Goal: Task Accomplishment & Management: Manage account settings

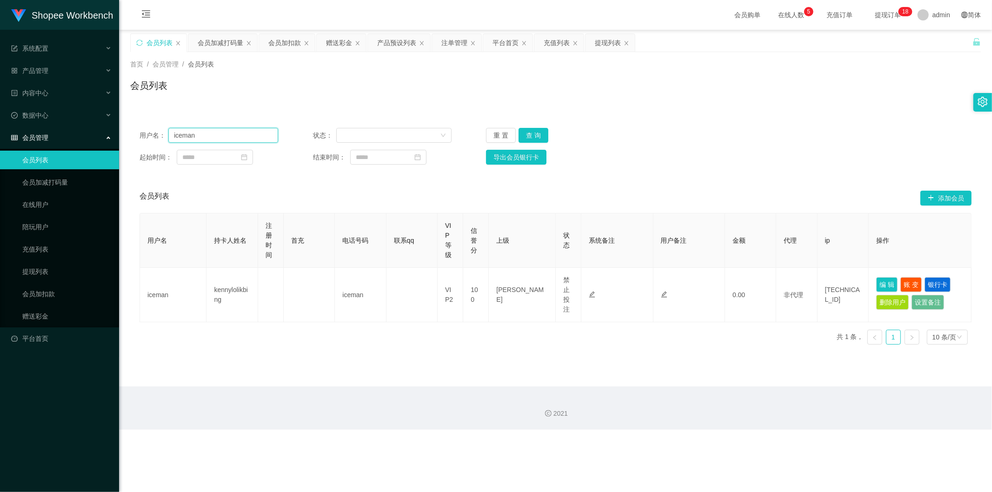
click at [226, 129] on input "iceman" at bounding box center [223, 135] width 110 height 15
paste input "selina"
click at [530, 137] on button "查 询" at bounding box center [534, 135] width 30 height 15
click at [228, 136] on input "selina" at bounding box center [223, 135] width 110 height 15
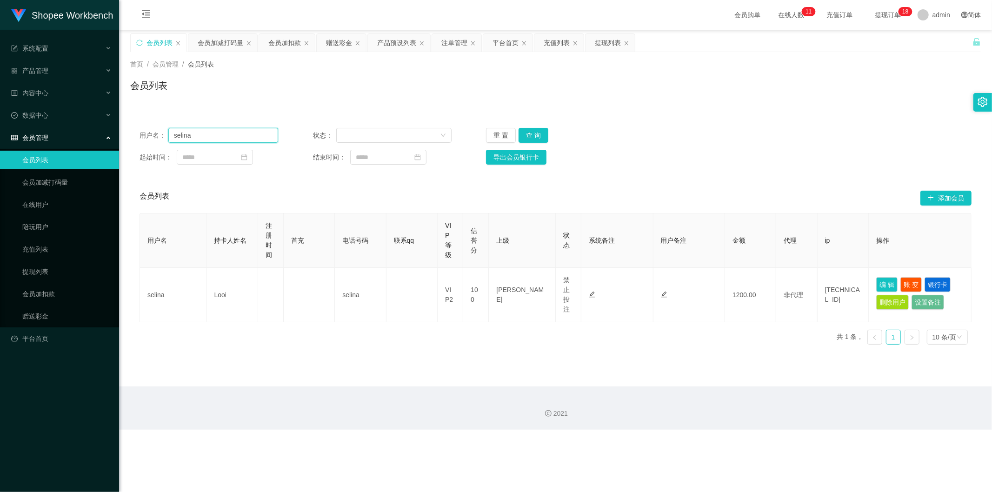
click at [228, 136] on input "selina" at bounding box center [223, 135] width 110 height 15
paste input "Lai"
type input "Lai"
click at [535, 139] on button "查 询" at bounding box center [534, 135] width 30 height 15
click at [238, 141] on input "Lai" at bounding box center [223, 135] width 110 height 15
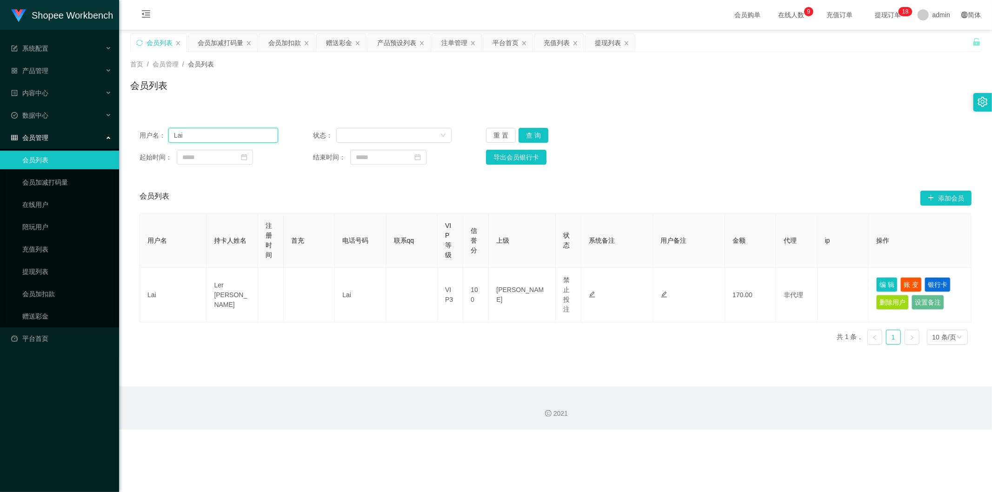
click at [238, 141] on input "Lai" at bounding box center [223, 135] width 110 height 15
click at [556, 39] on div "充值列表" at bounding box center [557, 43] width 26 height 18
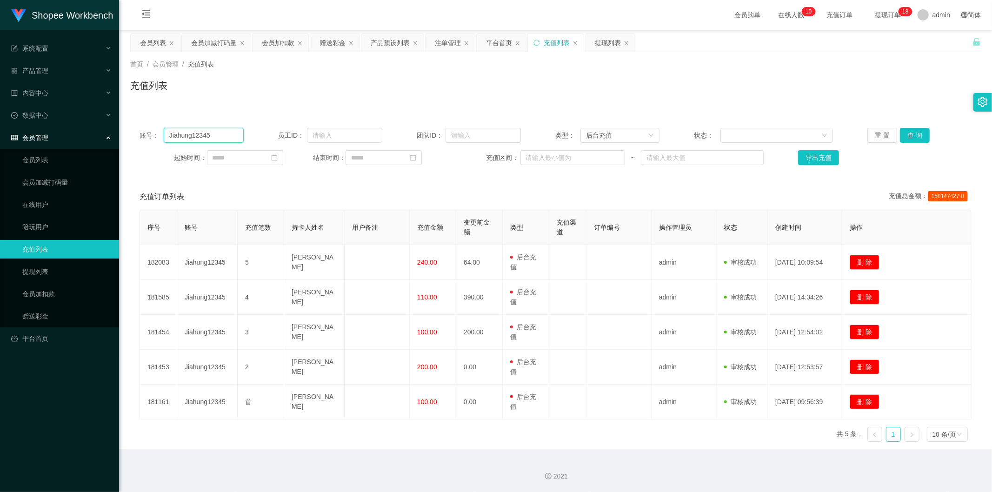
click at [200, 136] on input "Jiahung12345" at bounding box center [204, 135] width 80 height 15
click at [200, 135] on input "Jiahung12345" at bounding box center [204, 135] width 80 height 15
paste input "Lai"
type input "Lai"
click at [911, 134] on button "查 询" at bounding box center [915, 135] width 30 height 15
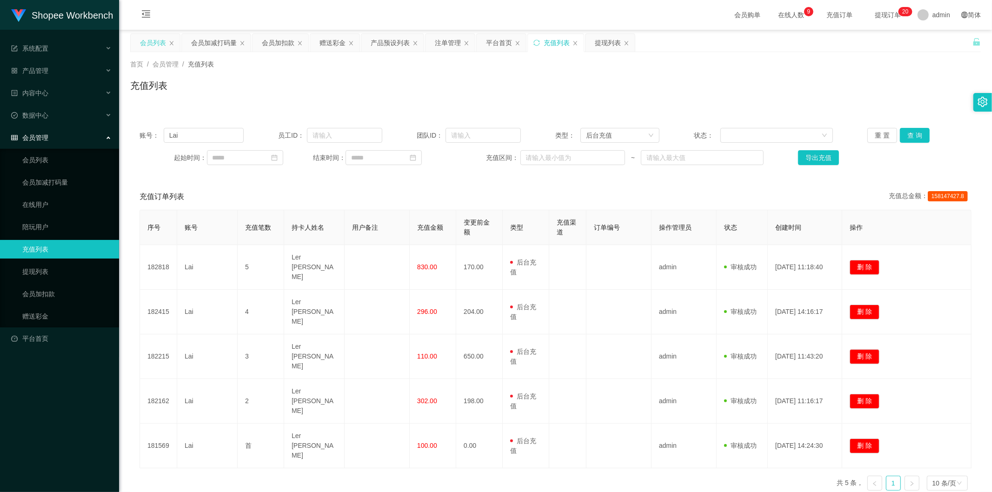
click at [145, 35] on div "会员列表" at bounding box center [153, 43] width 26 height 18
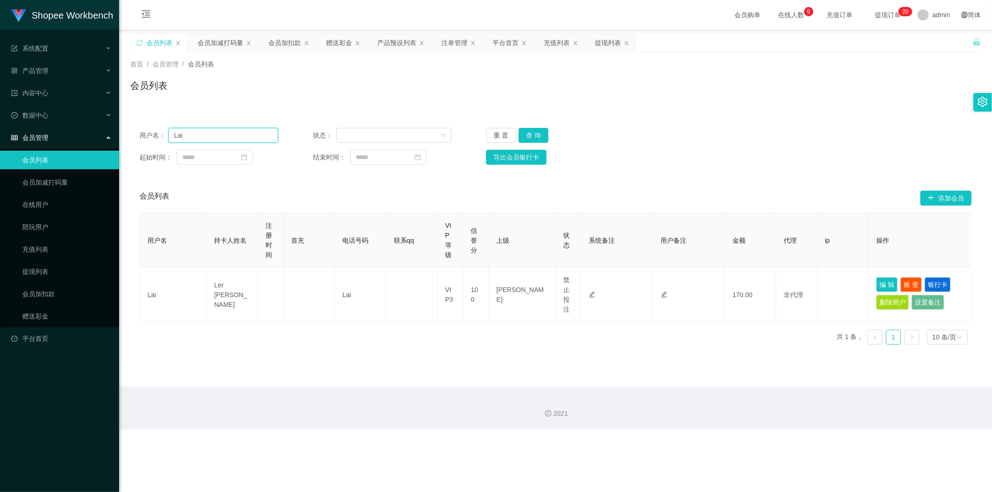
click at [202, 131] on input "Lai" at bounding box center [223, 135] width 110 height 15
paste input "selina"
type input "selina"
click at [529, 140] on button "查 询" at bounding box center [534, 135] width 30 height 15
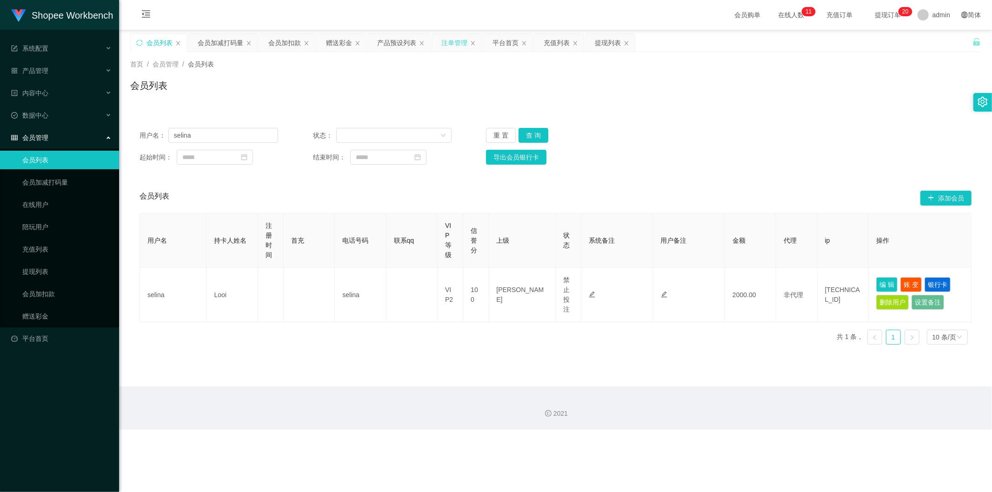
click at [453, 44] on div "注单管理" at bounding box center [454, 43] width 26 height 18
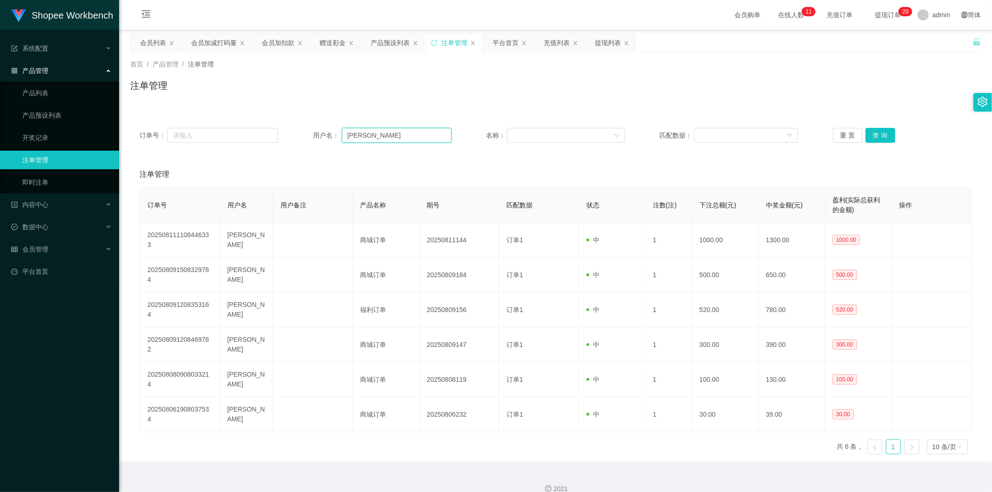
click at [373, 132] on input "[PERSON_NAME]" at bounding box center [397, 135] width 110 height 15
paste input "selin"
type input "selina"
click at [878, 137] on button "查 询" at bounding box center [880, 135] width 30 height 15
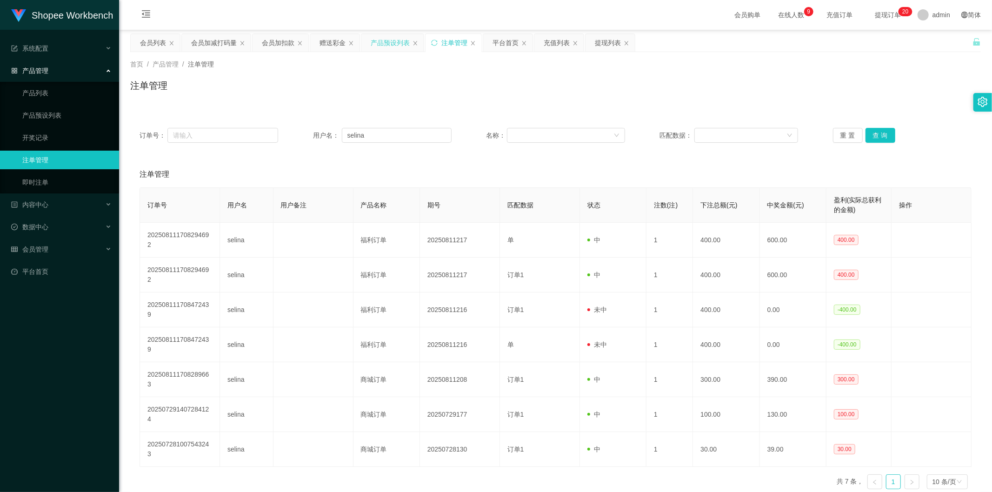
click at [388, 37] on div "产品预设列表" at bounding box center [390, 43] width 39 height 18
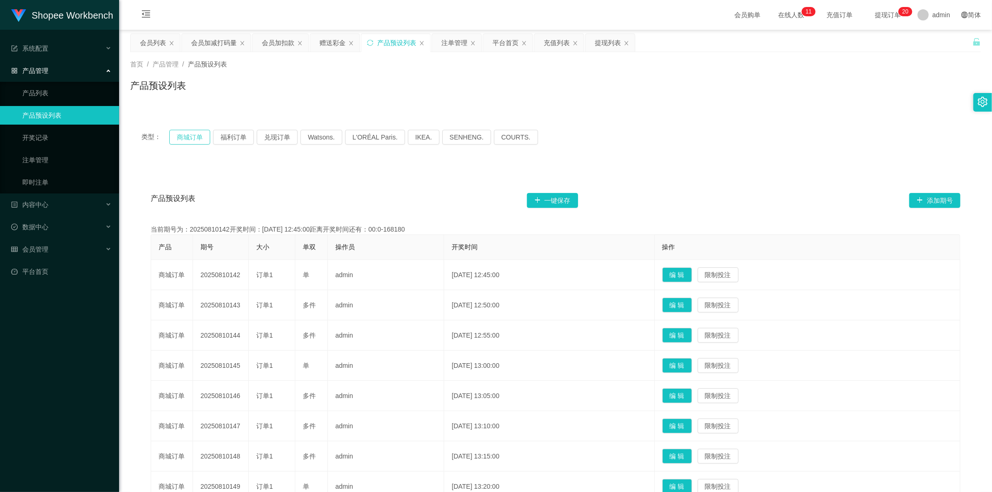
click at [183, 141] on button "商城订单" at bounding box center [189, 137] width 41 height 15
click at [228, 130] on button "福利订单" at bounding box center [233, 137] width 41 height 15
click at [277, 137] on button "兑现订单" at bounding box center [277, 137] width 41 height 15
click at [137, 47] on div "会员列表" at bounding box center [155, 43] width 49 height 18
click at [146, 39] on div "会员列表" at bounding box center [153, 43] width 26 height 18
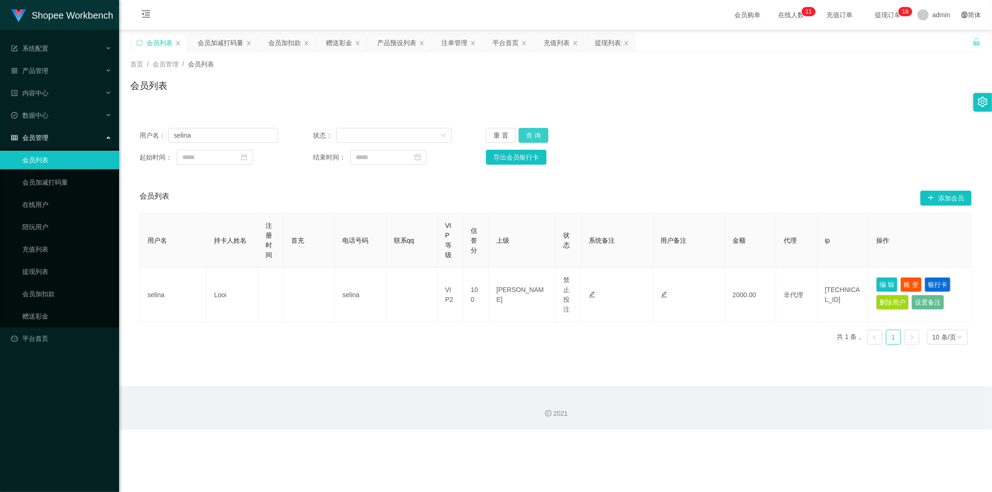
click at [522, 132] on button "查 询" at bounding box center [534, 135] width 30 height 15
click at [876, 290] on button "编 辑" at bounding box center [886, 284] width 21 height 15
type input "selina"
type input "Looi"
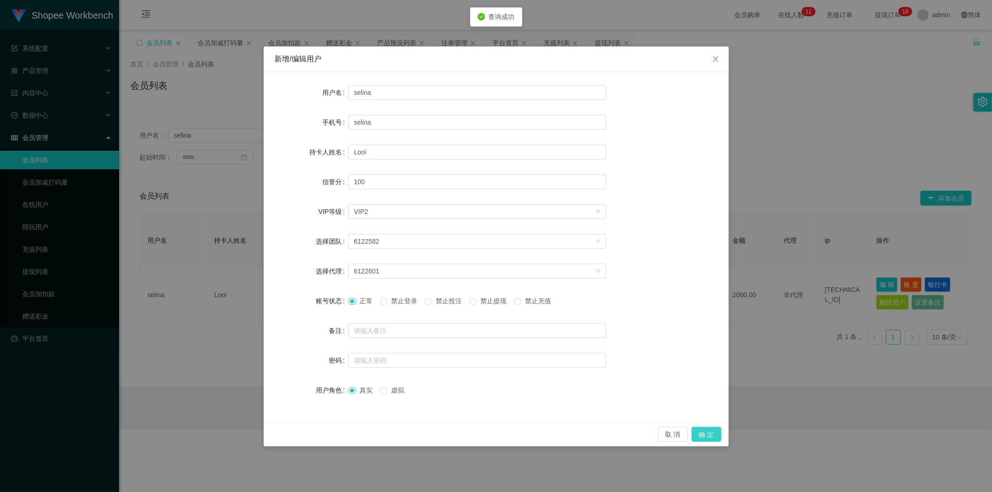
click at [706, 432] on button "确 定" at bounding box center [707, 434] width 30 height 15
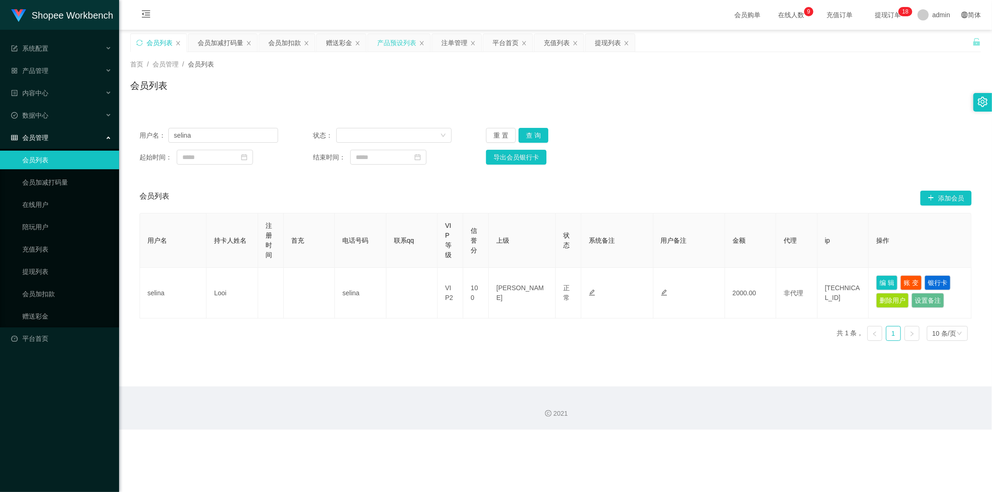
click at [391, 42] on div "产品预设列表" at bounding box center [396, 43] width 39 height 18
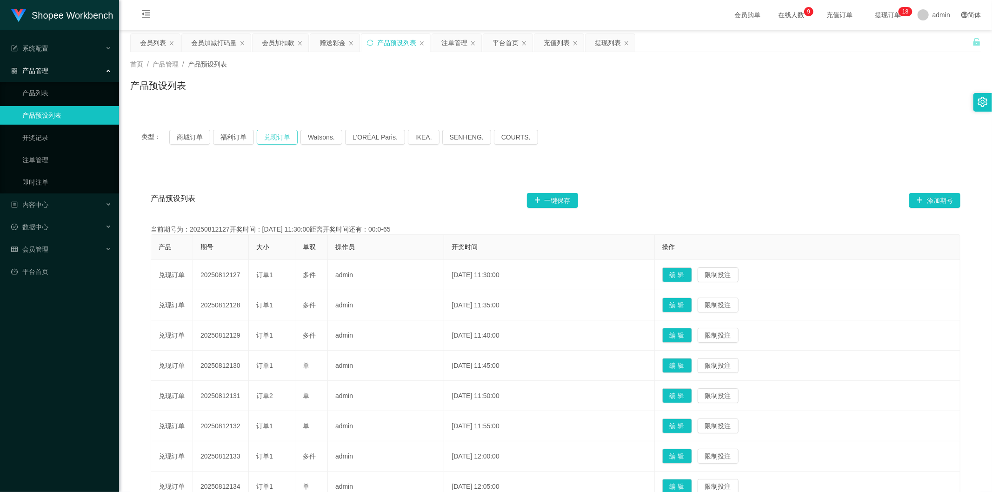
click at [278, 133] on button "兑现订单" at bounding box center [277, 137] width 41 height 15
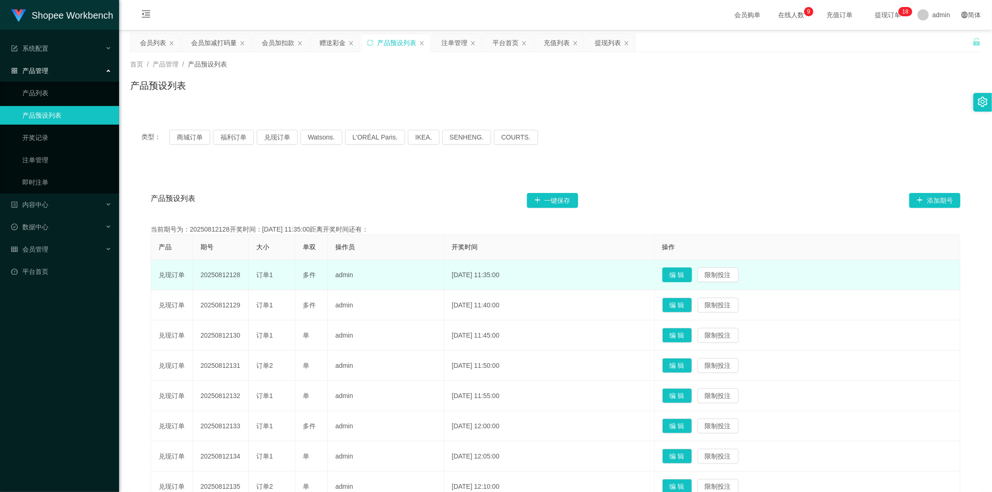
click at [687, 275] on button "编 辑" at bounding box center [677, 274] width 30 height 15
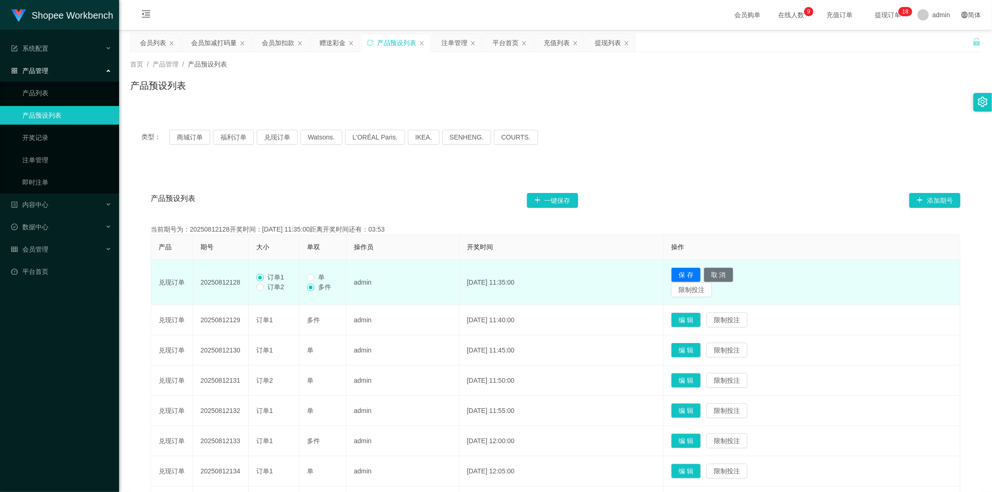
click at [270, 287] on span "订单2" at bounding box center [276, 286] width 24 height 7
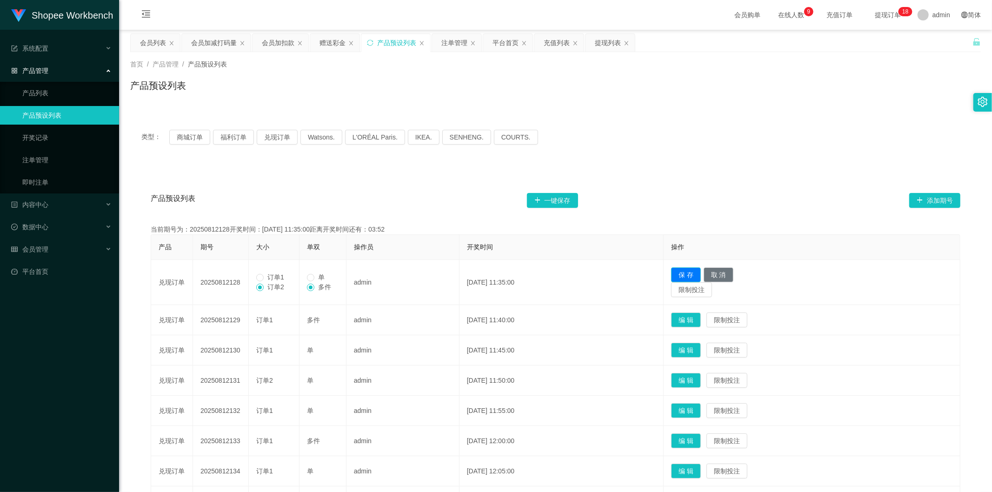
click at [693, 275] on button "保 存" at bounding box center [686, 274] width 30 height 15
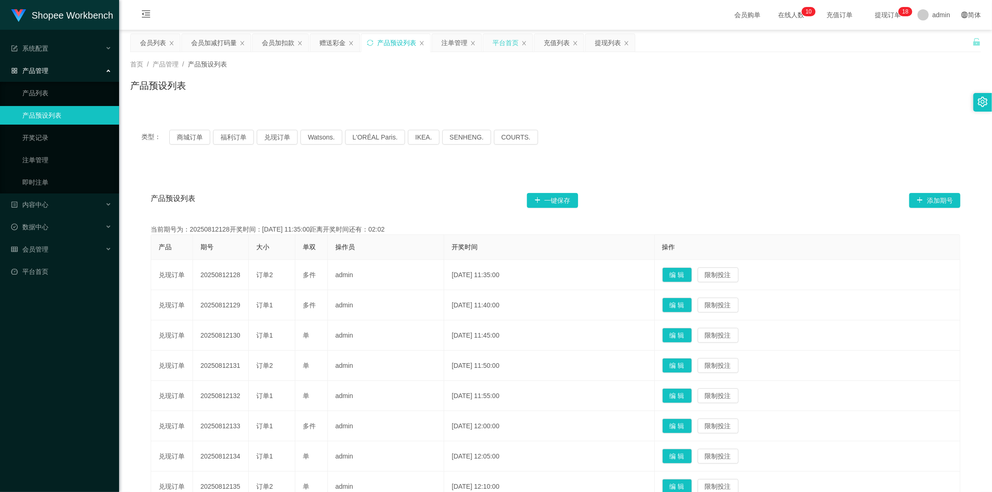
click at [503, 44] on div "平台首页" at bounding box center [505, 43] width 26 height 18
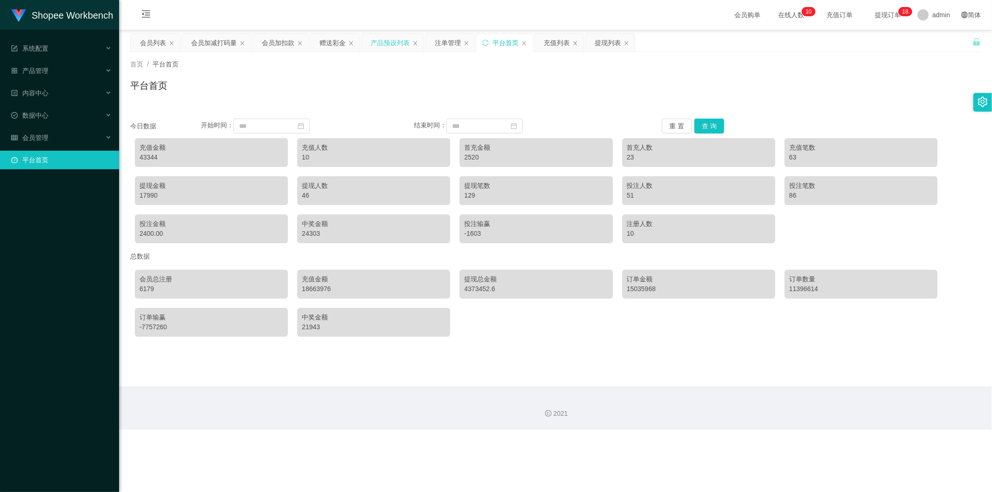
click at [386, 42] on div "产品预设列表" at bounding box center [390, 43] width 39 height 18
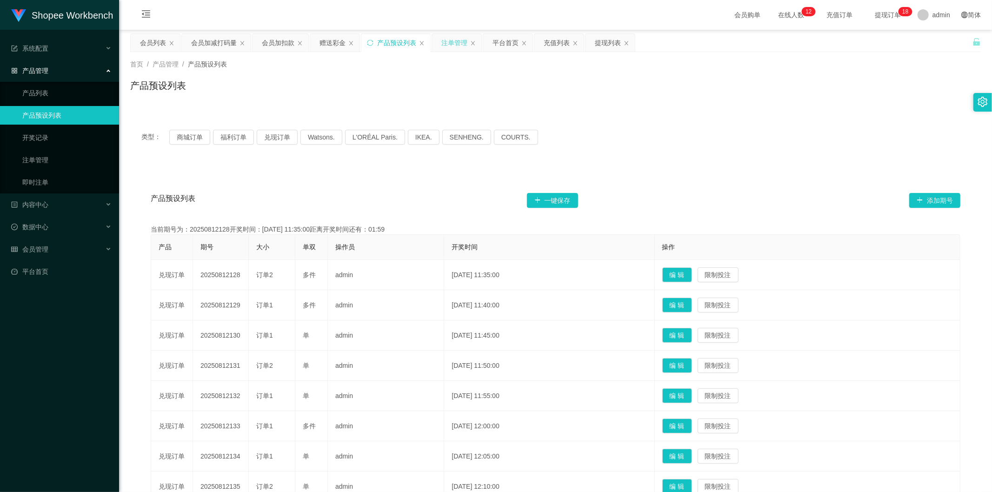
click at [454, 46] on div "注单管理" at bounding box center [454, 43] width 26 height 18
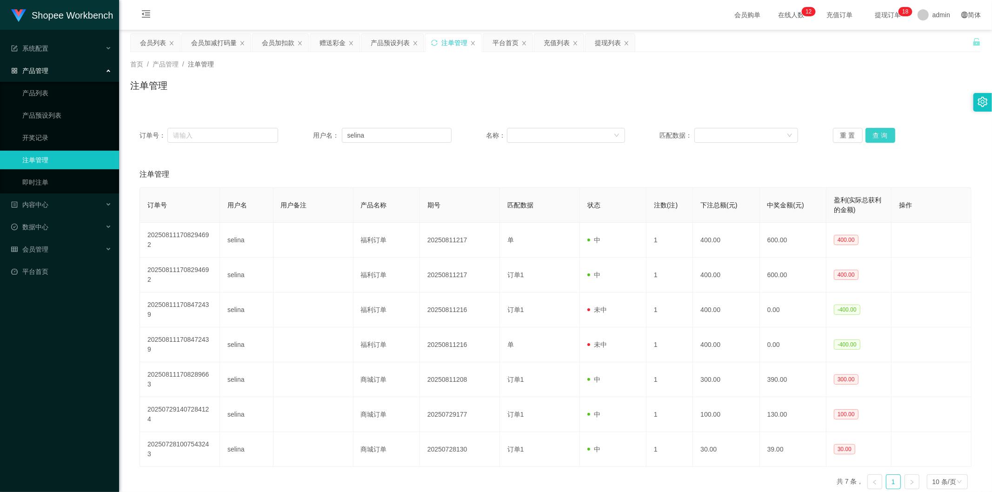
click at [890, 136] on button "查 询" at bounding box center [880, 135] width 30 height 15
click at [889, 135] on button "查 询" at bounding box center [880, 135] width 30 height 15
click at [889, 133] on button "查 询" at bounding box center [880, 135] width 30 height 15
click at [884, 131] on button "查 询" at bounding box center [880, 135] width 30 height 15
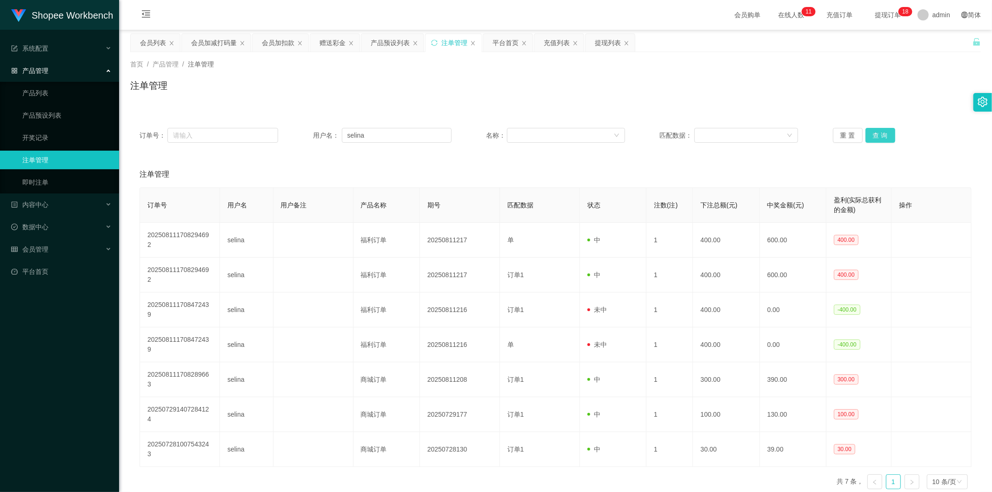
click at [880, 128] on button "查 询" at bounding box center [880, 135] width 30 height 15
click at [410, 132] on input "selina" at bounding box center [397, 135] width 110 height 15
click at [868, 135] on button "查 询" at bounding box center [880, 135] width 30 height 15
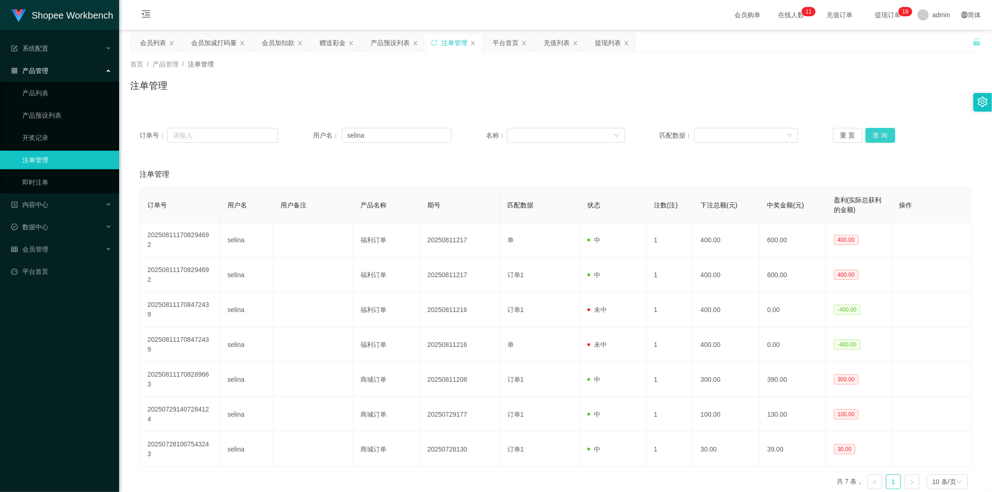
click at [878, 132] on button "查 询" at bounding box center [880, 135] width 30 height 15
click at [379, 134] on input "selina" at bounding box center [397, 135] width 110 height 15
click at [886, 135] on button "查 询" at bounding box center [880, 135] width 30 height 15
click at [878, 135] on button "查 询" at bounding box center [880, 135] width 30 height 15
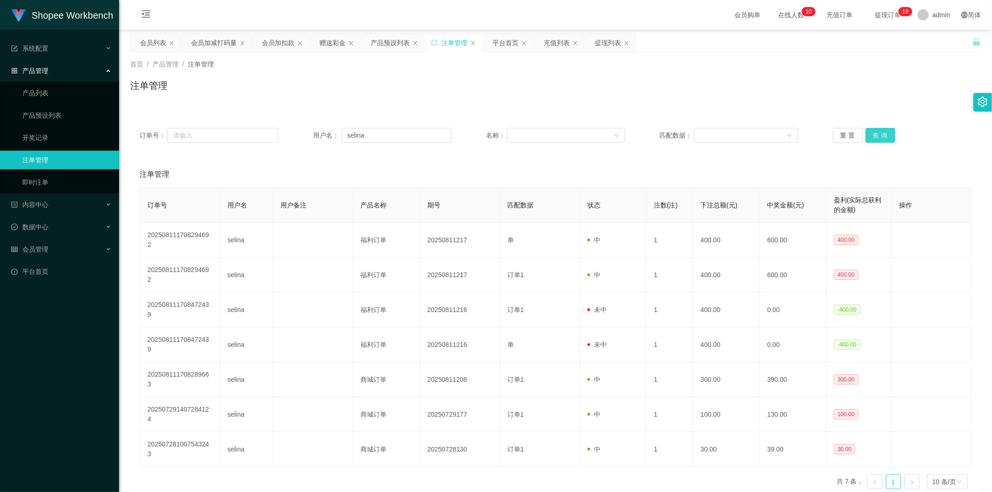
click at [878, 135] on button "查 询" at bounding box center [880, 135] width 30 height 15
click at [867, 138] on button "查 询" at bounding box center [880, 135] width 30 height 15
click at [871, 135] on button "查 询" at bounding box center [880, 135] width 30 height 15
click at [876, 142] on button "查 询" at bounding box center [880, 135] width 30 height 15
click at [877, 140] on button "查 询" at bounding box center [880, 135] width 30 height 15
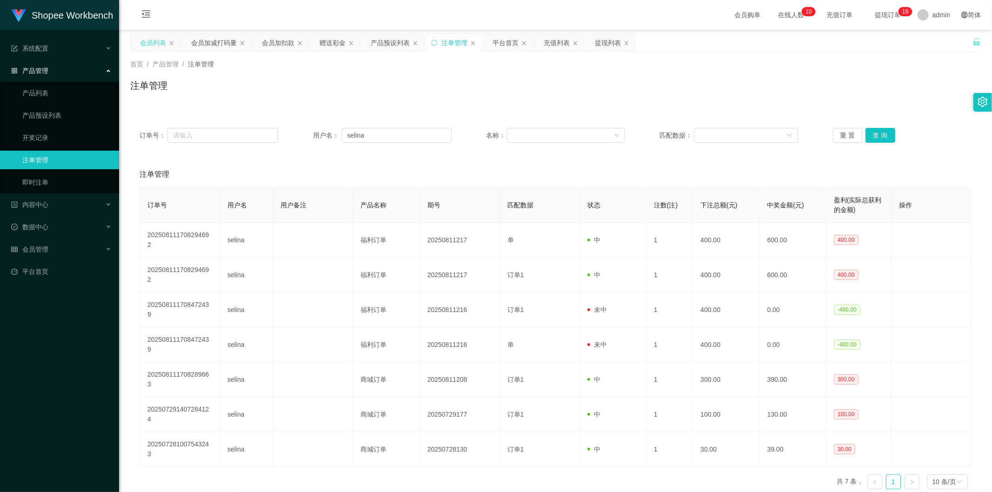
click at [160, 44] on div "会员列表" at bounding box center [153, 43] width 26 height 18
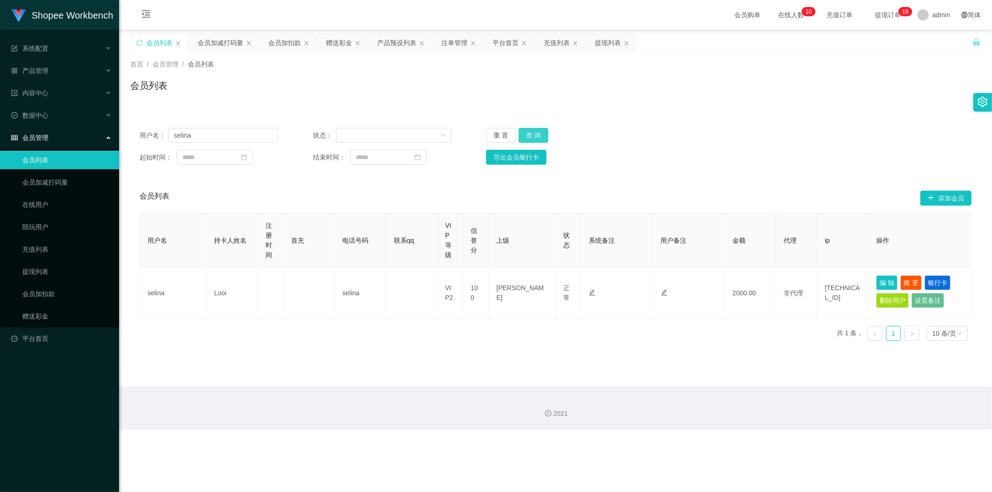
click at [530, 134] on button "查 询" at bounding box center [534, 135] width 30 height 15
click at [527, 135] on button "查 询" at bounding box center [534, 135] width 30 height 15
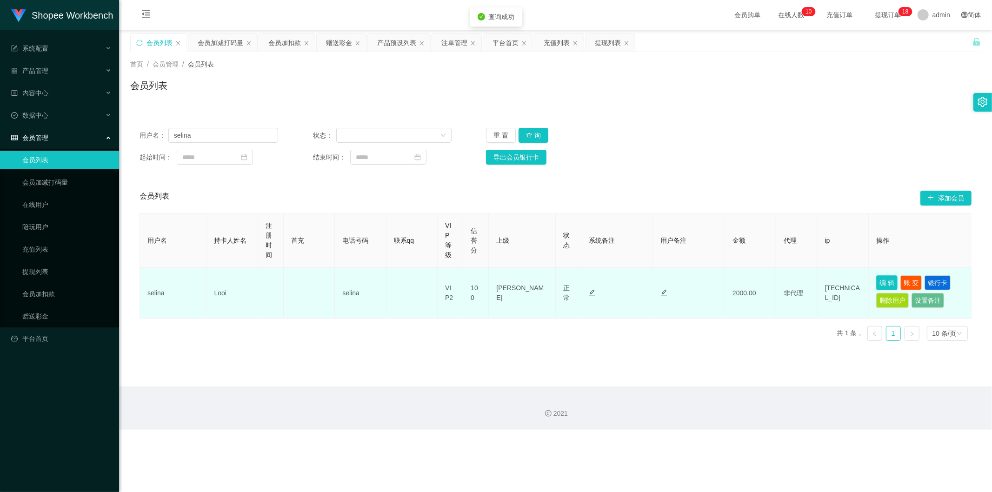
click at [880, 281] on button "编 辑" at bounding box center [886, 282] width 21 height 15
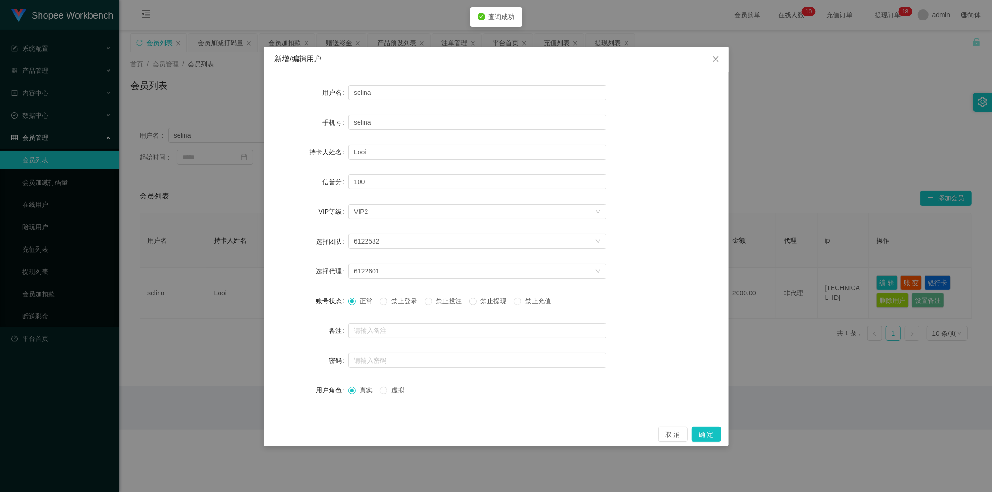
click at [449, 300] on span "禁止投注" at bounding box center [448, 300] width 33 height 7
click at [712, 432] on button "确 定" at bounding box center [707, 434] width 30 height 15
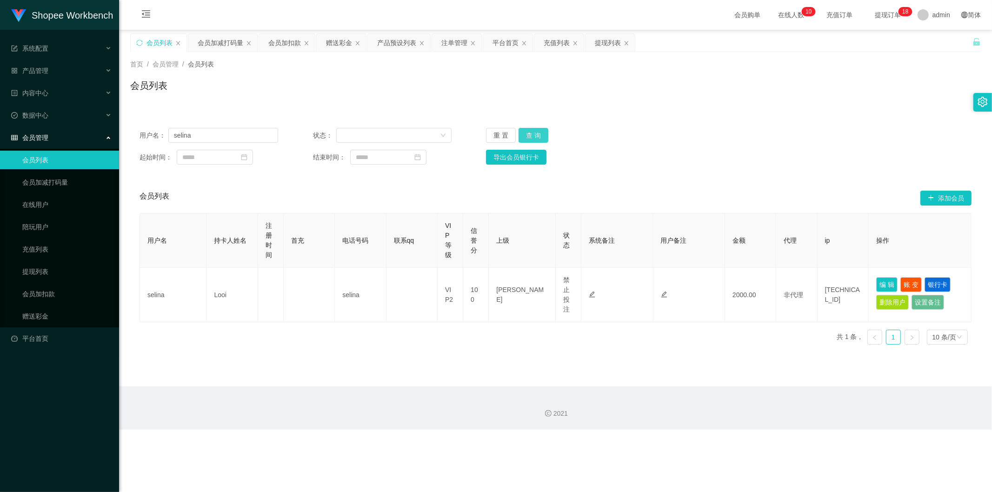
click at [525, 134] on button "查 询" at bounding box center [534, 135] width 30 height 15
click at [532, 134] on button "查 询" at bounding box center [534, 135] width 30 height 15
click at [405, 43] on div "产品预设列表" at bounding box center [396, 43] width 39 height 18
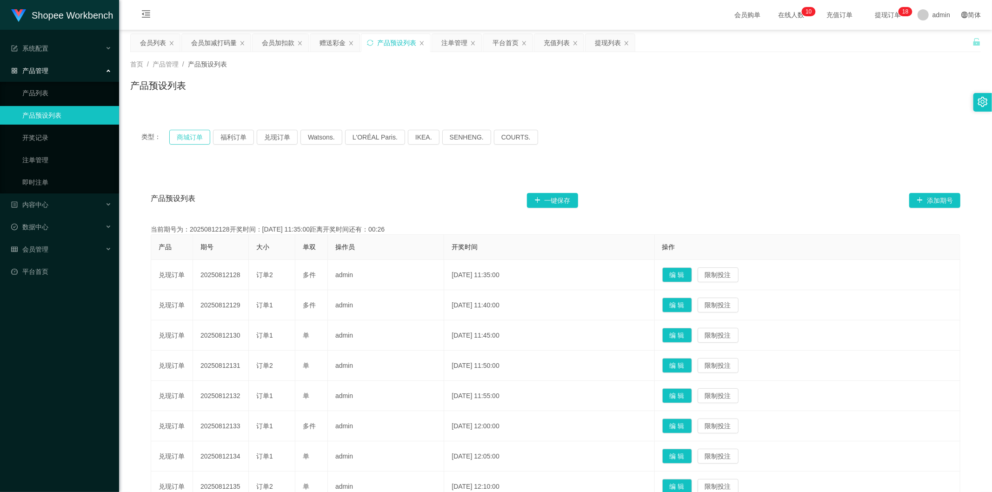
click at [189, 133] on button "商城订单" at bounding box center [189, 137] width 41 height 15
click at [226, 132] on button "福利订单" at bounding box center [233, 137] width 41 height 15
click at [276, 138] on button "兑现订单" at bounding box center [277, 137] width 41 height 15
click at [452, 40] on div "注单管理" at bounding box center [454, 43] width 26 height 18
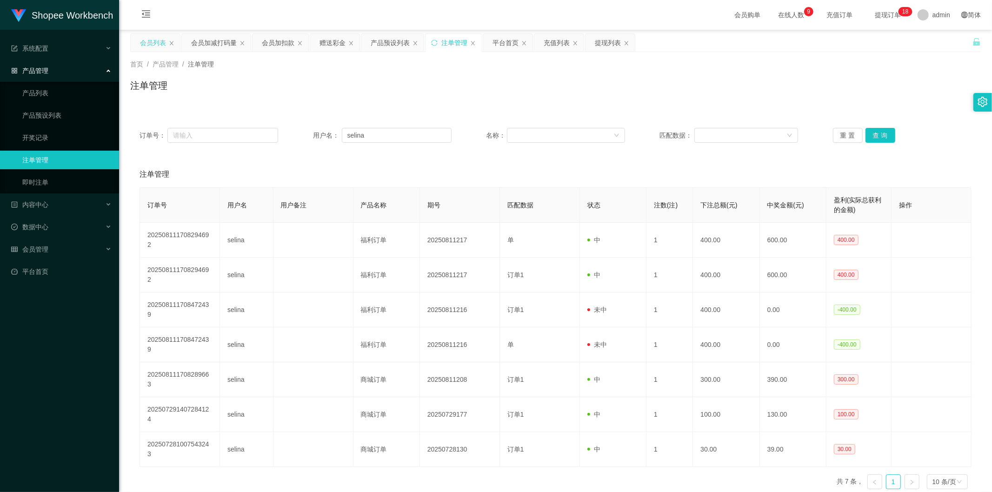
click at [156, 44] on div "会员列表" at bounding box center [153, 43] width 26 height 18
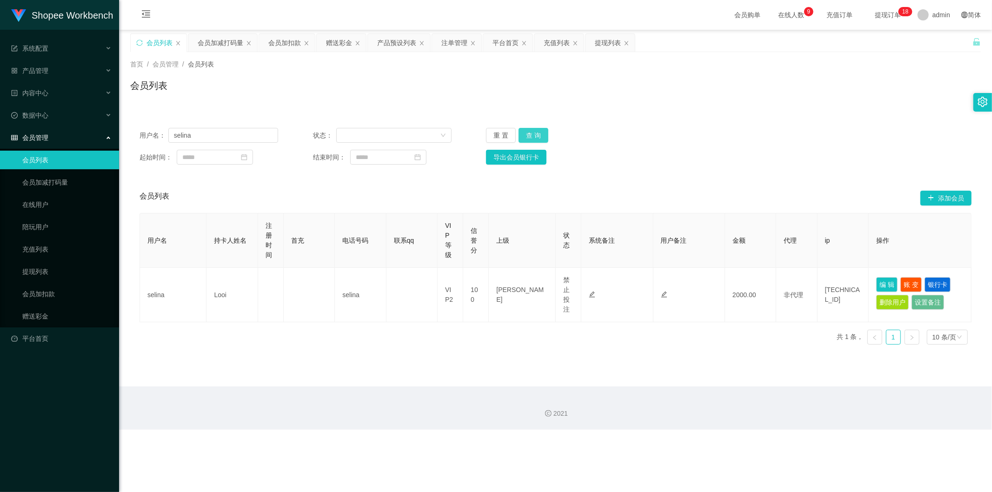
click at [529, 135] on button "查 询" at bounding box center [534, 135] width 30 height 15
click at [528, 136] on button "查 询" at bounding box center [534, 135] width 30 height 15
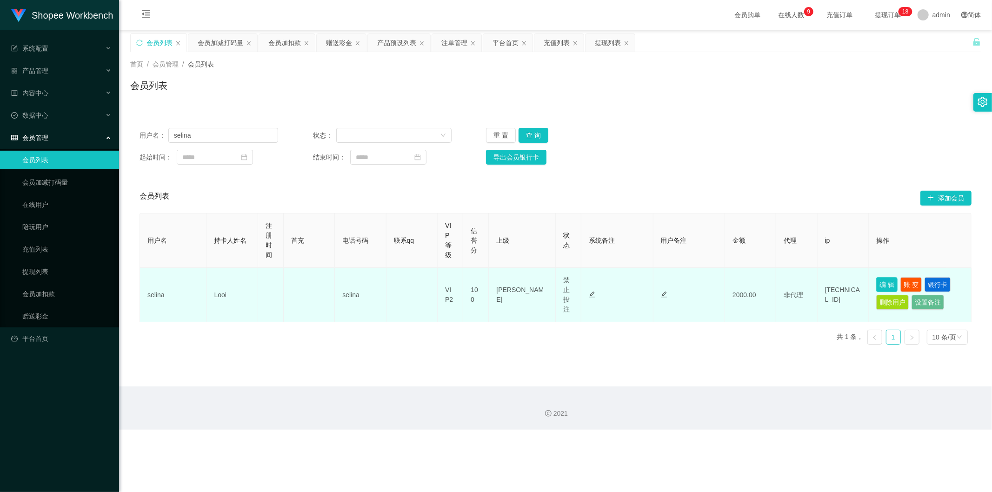
click at [877, 282] on button "编 辑" at bounding box center [886, 284] width 21 height 15
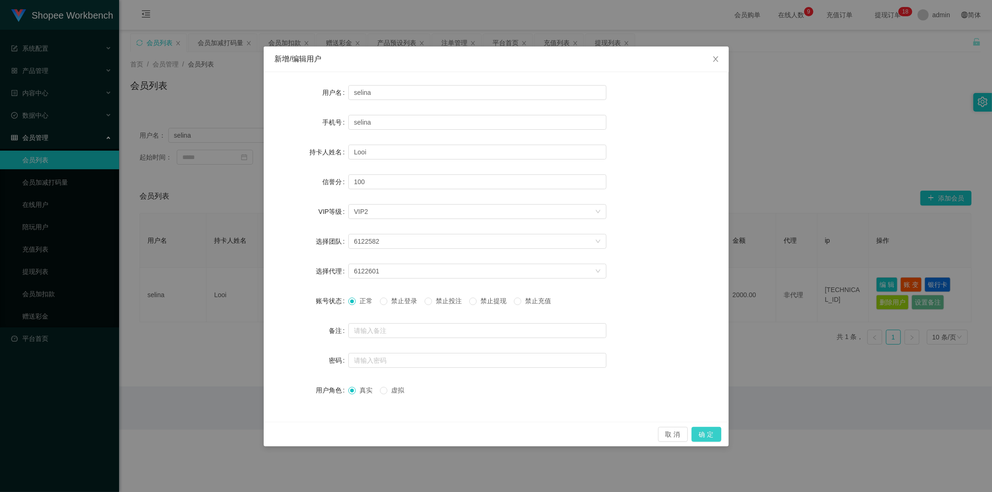
click at [712, 429] on button "确 定" at bounding box center [707, 434] width 30 height 15
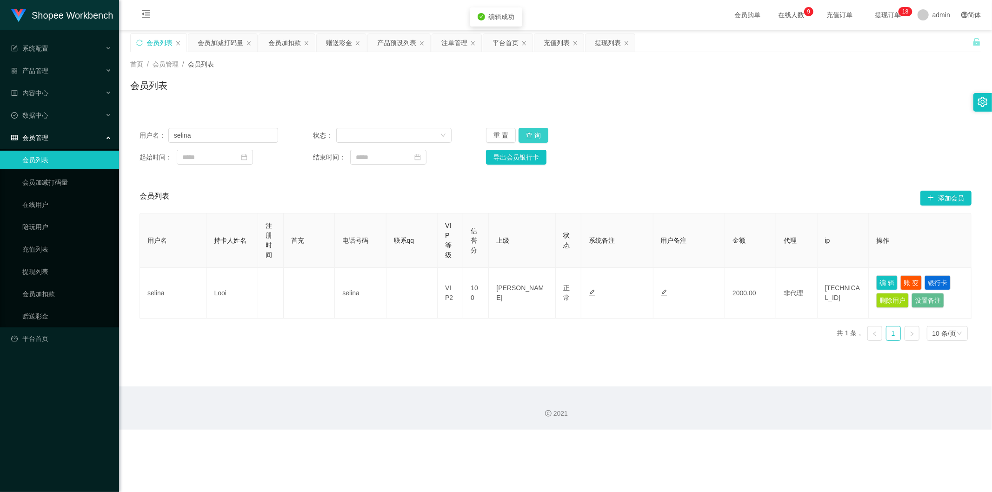
click at [537, 132] on button "查 询" at bounding box center [534, 135] width 30 height 15
click at [539, 136] on button "查 询" at bounding box center [534, 135] width 30 height 15
click at [537, 128] on button "查 询" at bounding box center [534, 135] width 30 height 15
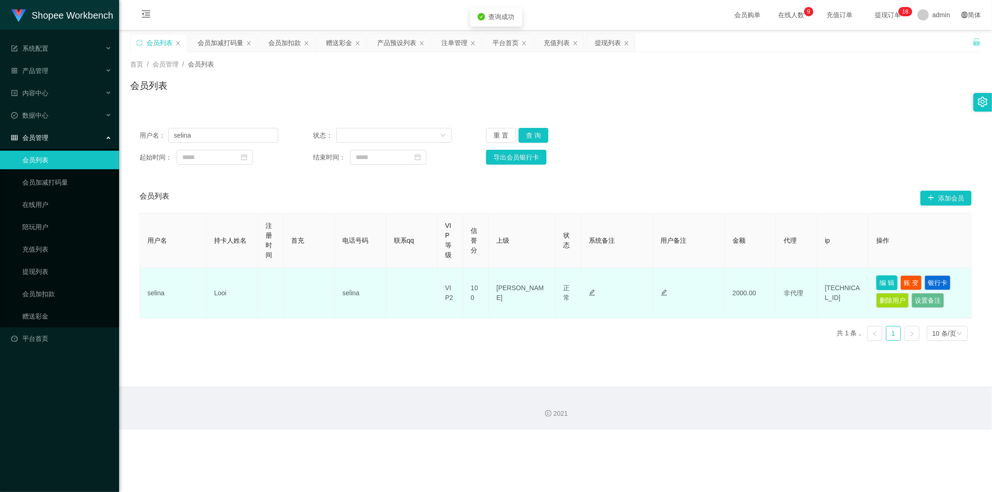
click at [881, 282] on button "编 辑" at bounding box center [886, 282] width 21 height 15
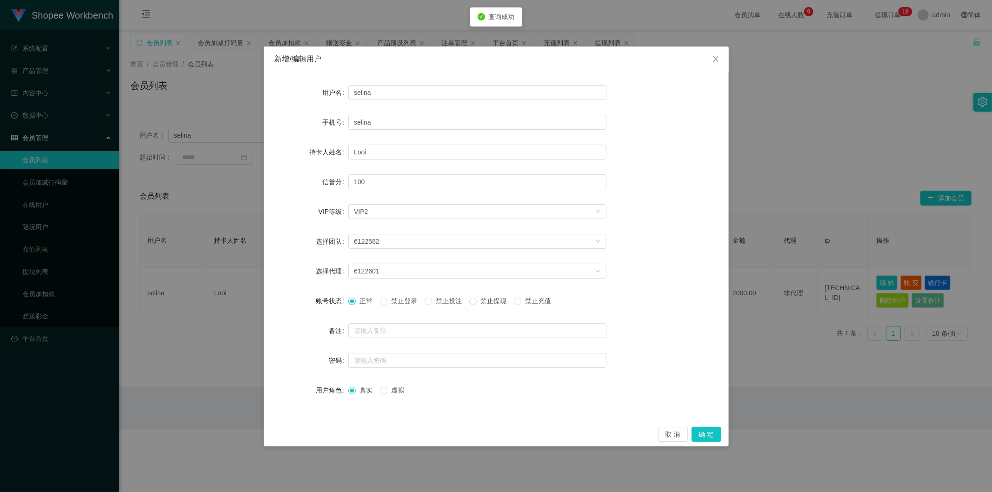
click at [443, 303] on span "禁止投注" at bounding box center [448, 300] width 33 height 7
click at [713, 436] on button "确 定" at bounding box center [707, 434] width 30 height 15
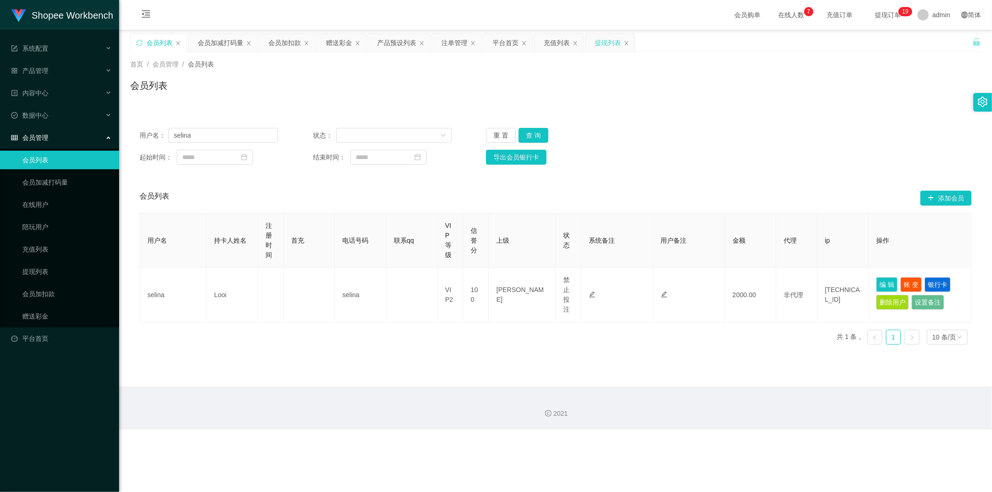
click at [604, 40] on div "提现列表" at bounding box center [608, 43] width 26 height 18
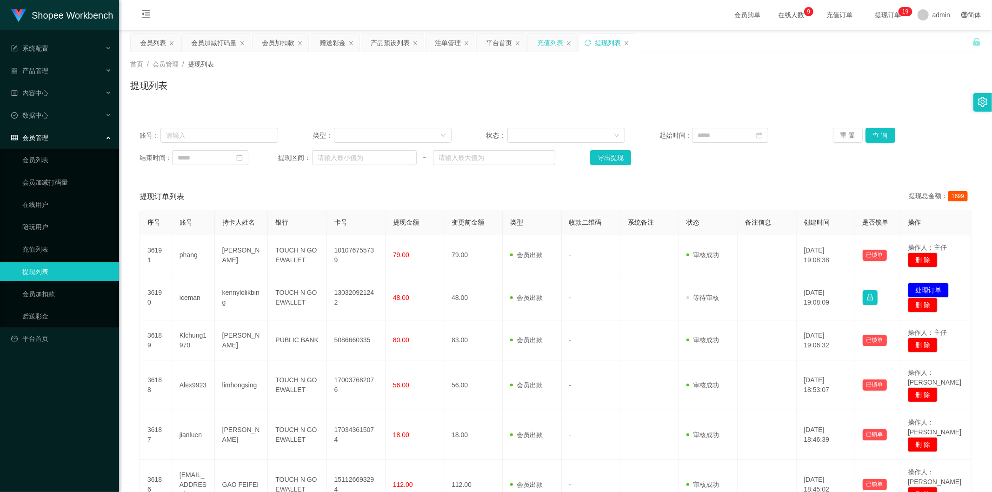
click at [553, 39] on div "充值列表" at bounding box center [550, 43] width 26 height 18
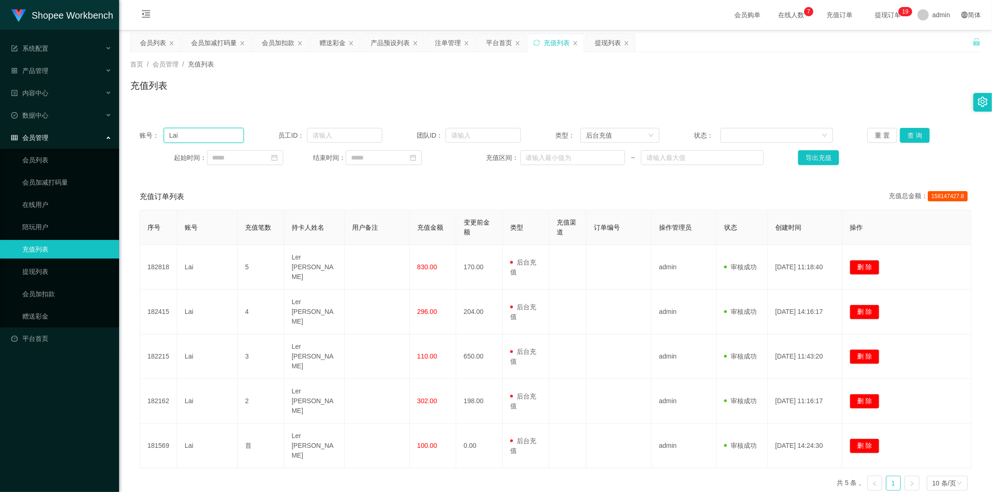
click at [214, 137] on input "Lai" at bounding box center [204, 135] width 80 height 15
paste input "jianluen"
type input "jianluen"
click at [903, 132] on button "查 询" at bounding box center [915, 135] width 30 height 15
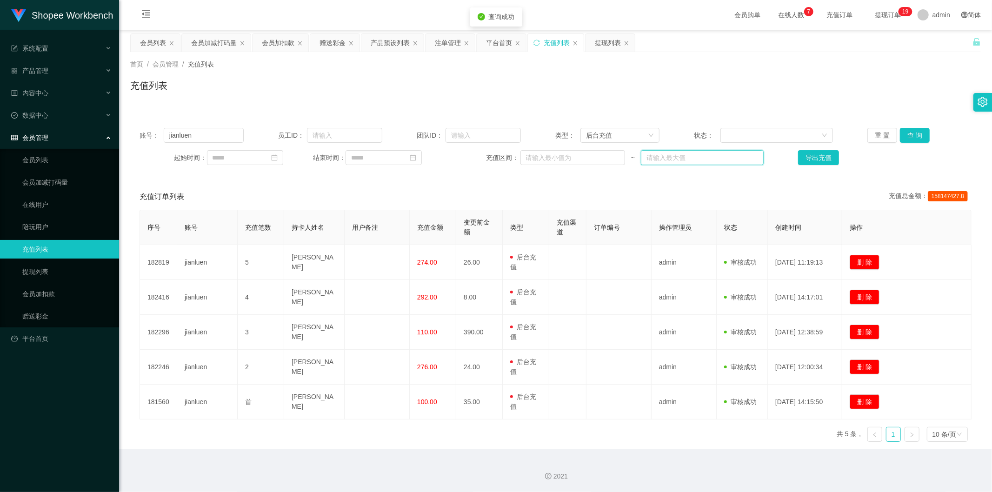
click at [695, 154] on input "text" at bounding box center [702, 157] width 122 height 15
type input "v"
click at [162, 39] on div "会员列表" at bounding box center [153, 43] width 26 height 18
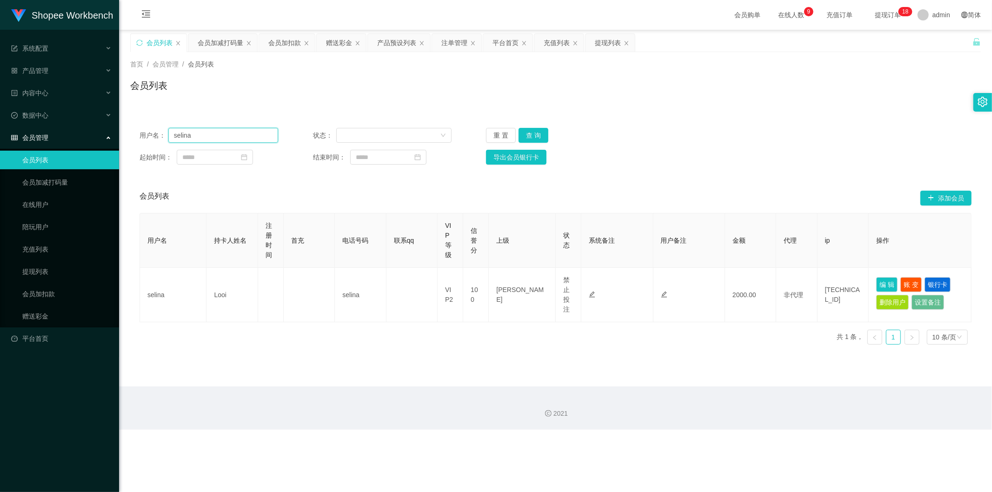
click at [233, 133] on input "selina" at bounding box center [223, 135] width 110 height 15
paste input "iceman"
type input "iceman"
click at [540, 136] on button "查 询" at bounding box center [534, 135] width 30 height 15
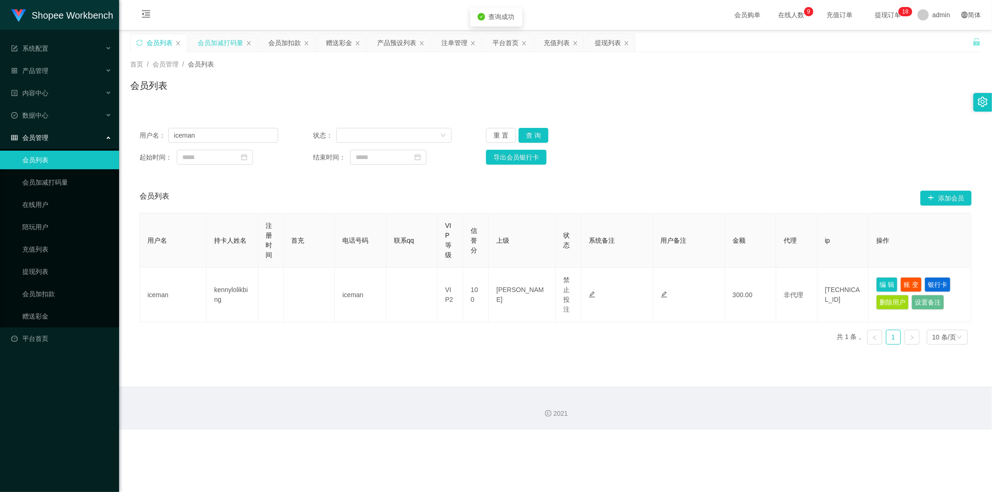
click at [224, 40] on div "会员加减打码量" at bounding box center [221, 43] width 46 height 18
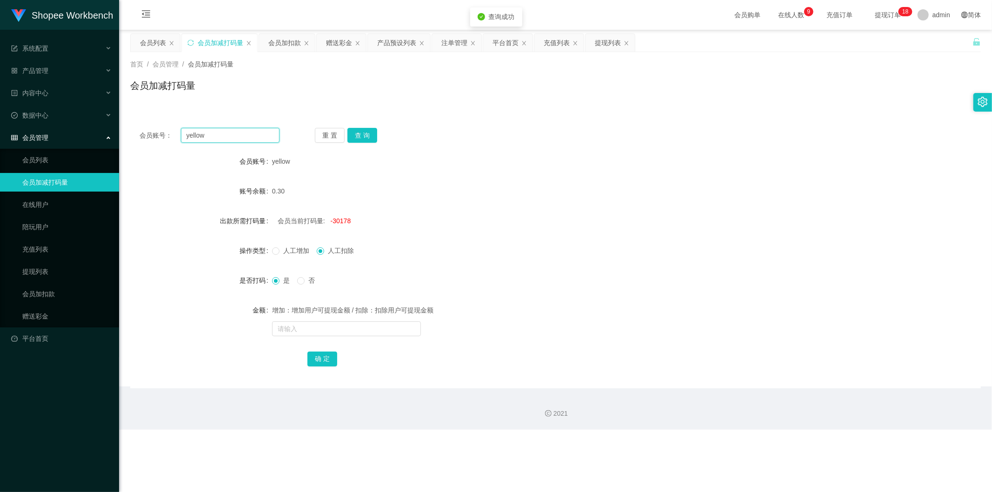
click at [238, 141] on input "yellow" at bounding box center [230, 135] width 99 height 15
paste input "iceman"
type input "iceman"
click at [352, 135] on button "查 询" at bounding box center [362, 135] width 30 height 15
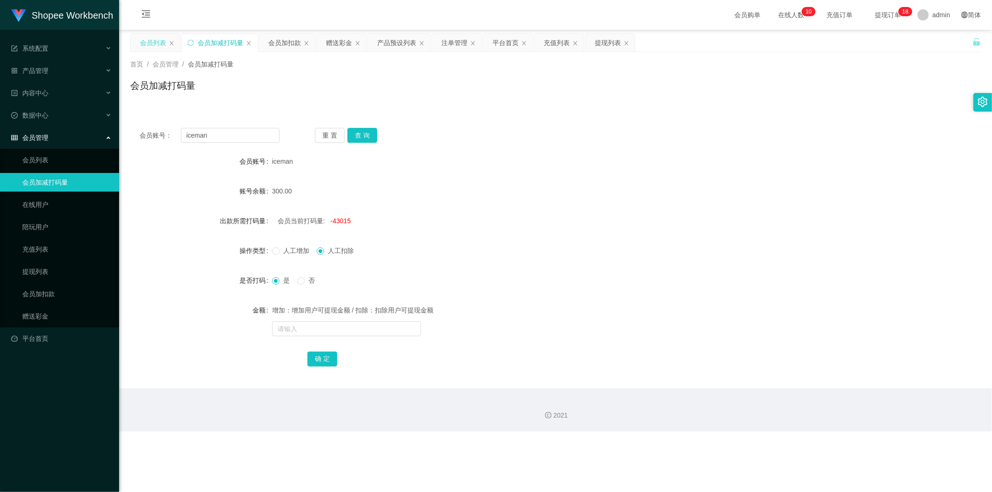
click at [153, 39] on div "会员列表" at bounding box center [153, 43] width 26 height 18
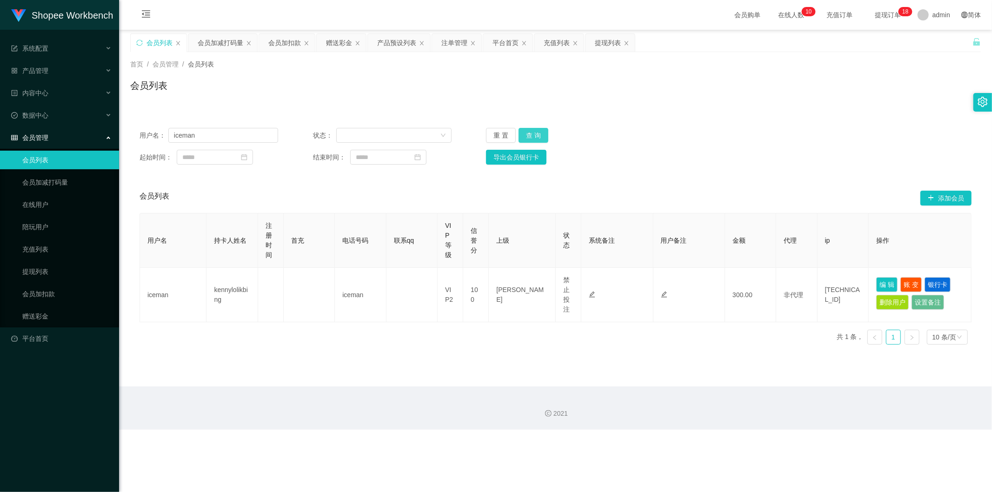
click at [528, 131] on button "查 询" at bounding box center [534, 135] width 30 height 15
click at [524, 133] on button "查 询" at bounding box center [534, 135] width 30 height 15
click at [877, 283] on button "编 辑" at bounding box center [886, 284] width 21 height 15
type input "iceman"
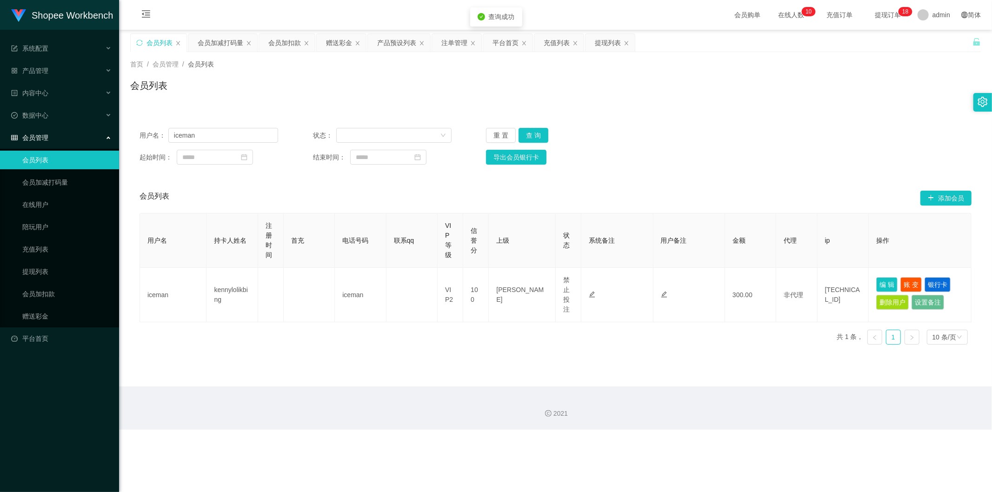
type input "kennylolikbing"
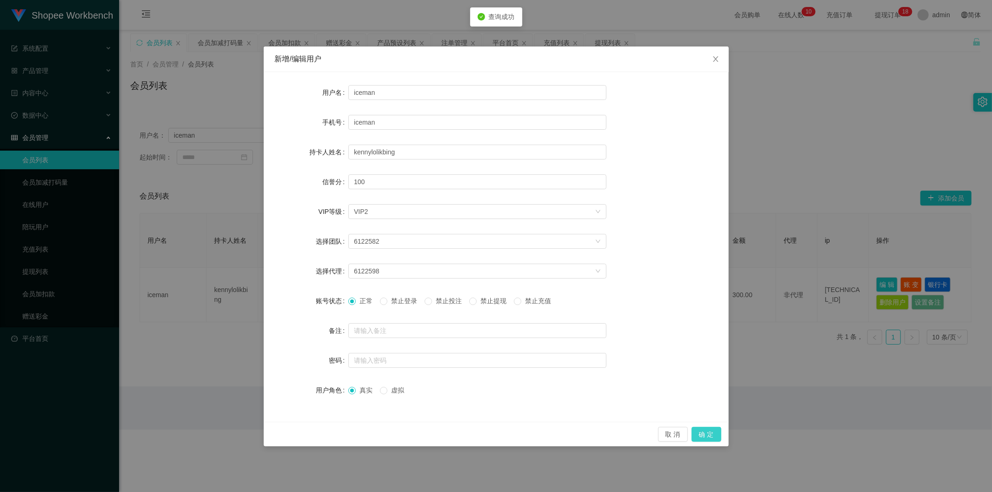
click at [711, 438] on button "确 定" at bounding box center [707, 434] width 30 height 15
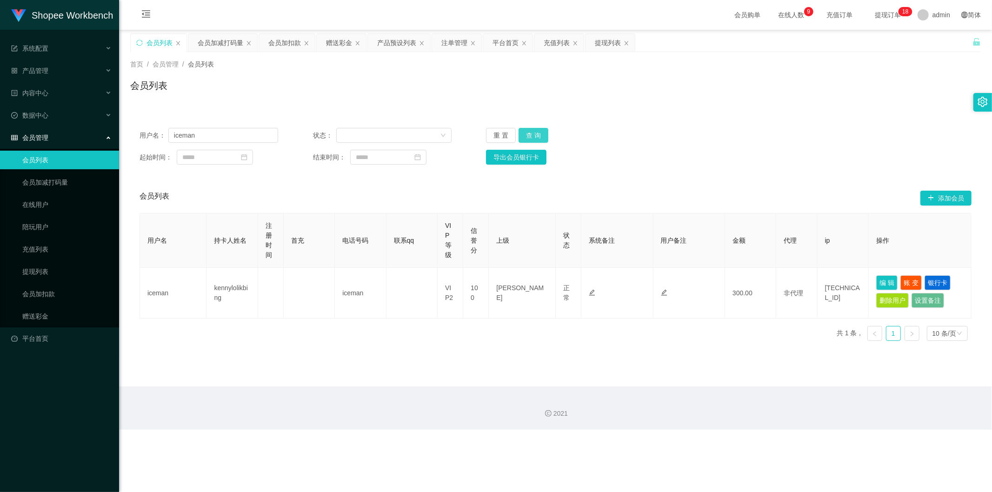
click at [527, 140] on button "查 询" at bounding box center [534, 135] width 30 height 15
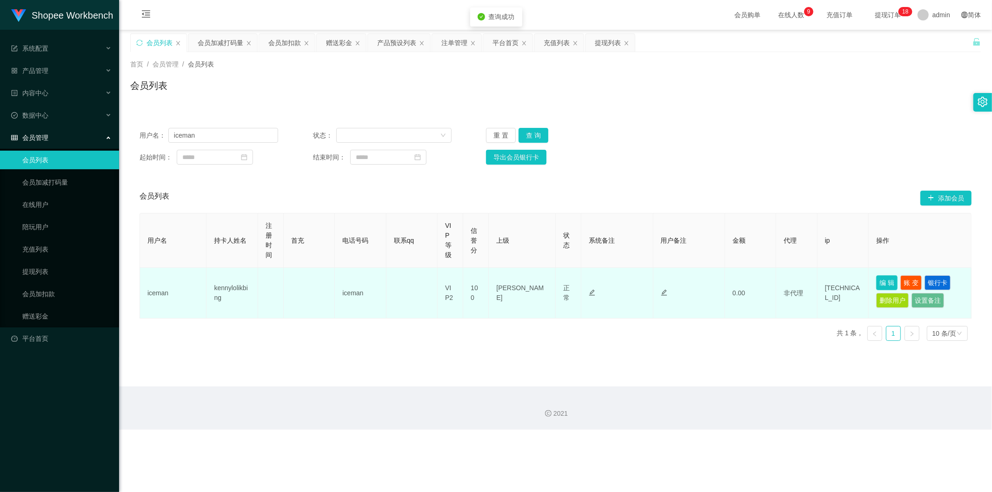
click at [877, 283] on button "编 辑" at bounding box center [886, 282] width 21 height 15
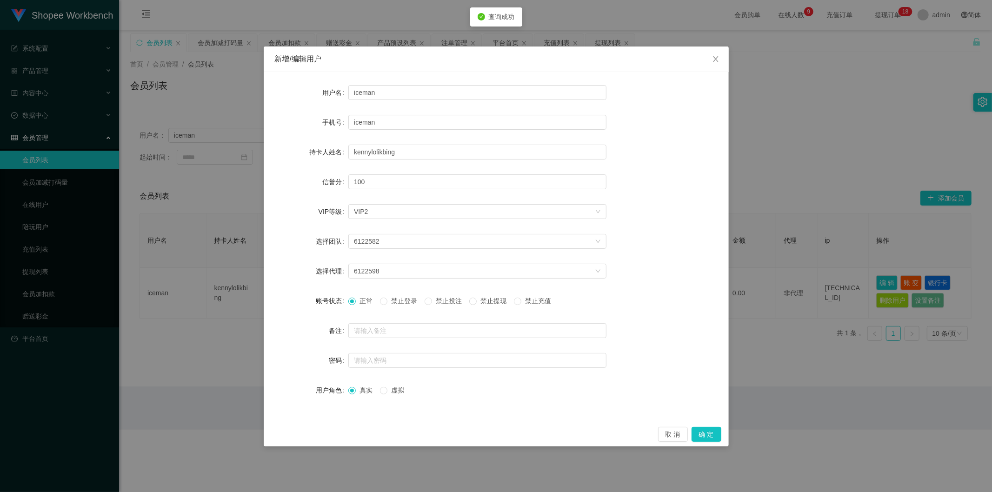
click at [449, 298] on span "禁止投注" at bounding box center [448, 300] width 33 height 7
click at [715, 432] on button "确 定" at bounding box center [707, 434] width 30 height 15
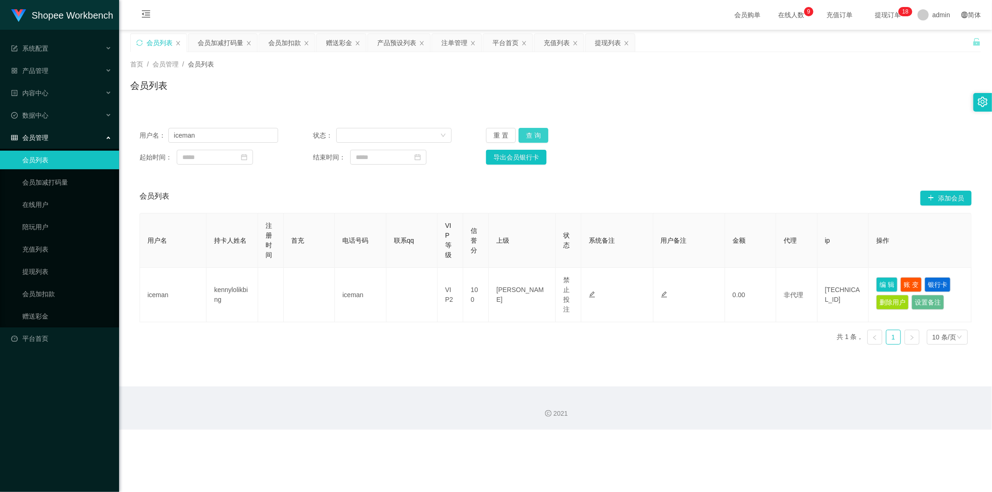
click at [536, 131] on button "查 询" at bounding box center [534, 135] width 30 height 15
click at [537, 136] on button "查 询" at bounding box center [534, 135] width 30 height 15
click at [532, 132] on button "查 询" at bounding box center [534, 135] width 30 height 15
click at [528, 133] on button "查 询" at bounding box center [534, 135] width 30 height 15
click at [216, 131] on input "iceman" at bounding box center [223, 135] width 110 height 15
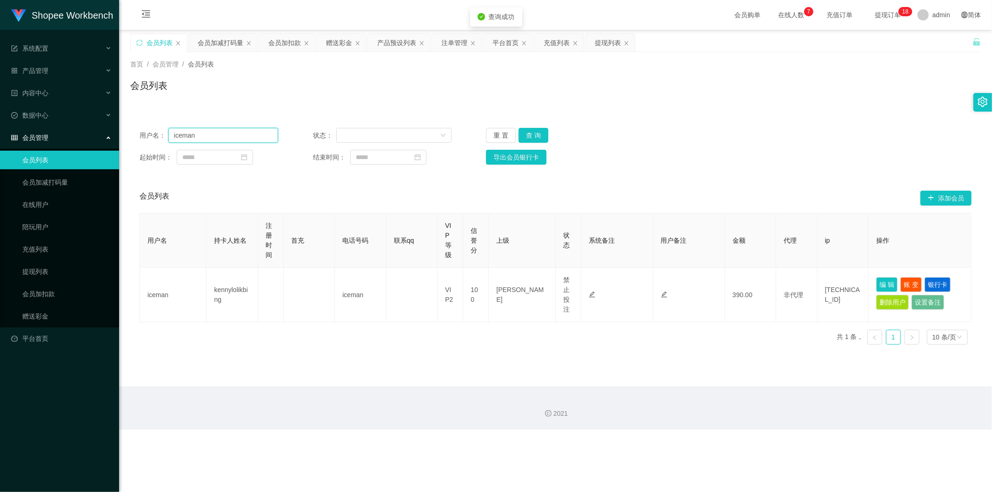
click at [216, 131] on input "iceman" at bounding box center [223, 135] width 110 height 15
paste input "Chen1135"
type input "Chen1135"
click at [535, 136] on button "查 询" at bounding box center [534, 135] width 30 height 15
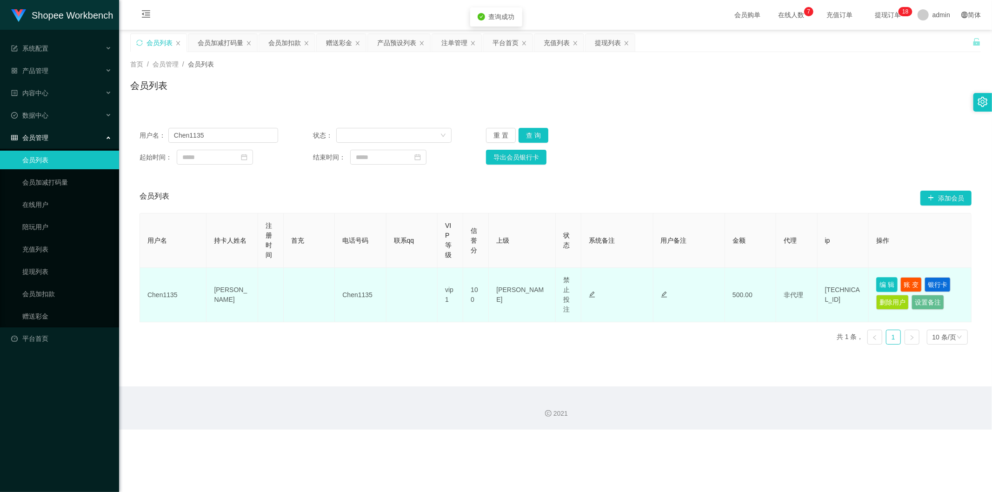
click at [877, 282] on button "编 辑" at bounding box center [886, 284] width 21 height 15
type input "Chen1135"
type input "[PERSON_NAME]"
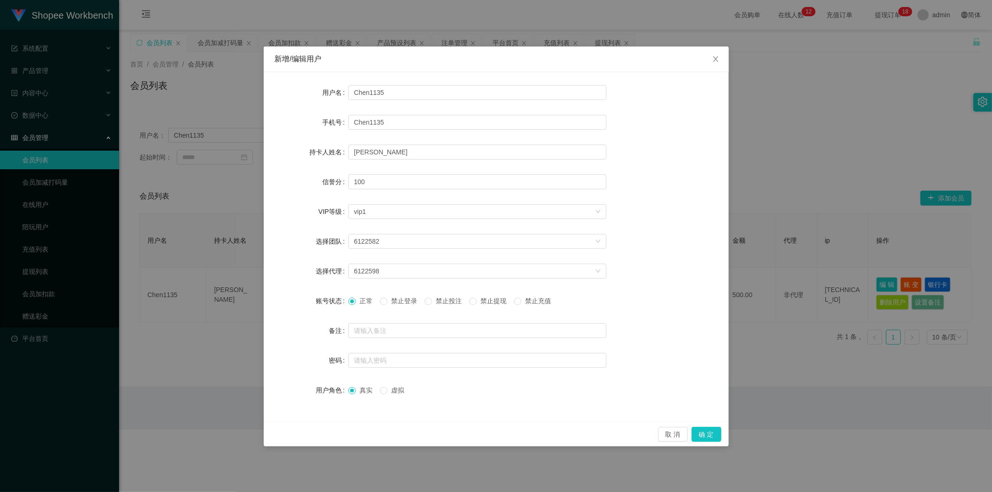
click at [725, 433] on div "取 消 确 定" at bounding box center [496, 434] width 465 height 25
click at [713, 433] on button "确 定" at bounding box center [707, 434] width 30 height 15
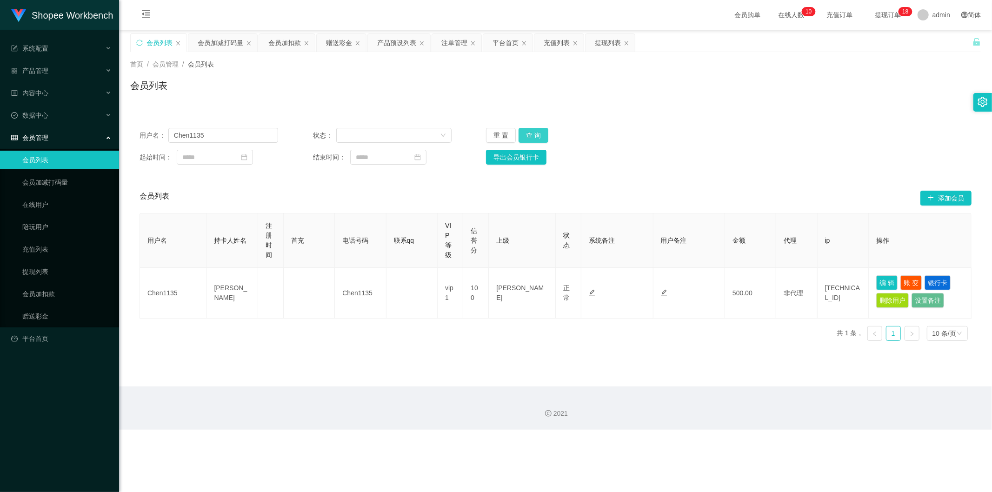
click at [524, 136] on button "查 询" at bounding box center [534, 135] width 30 height 15
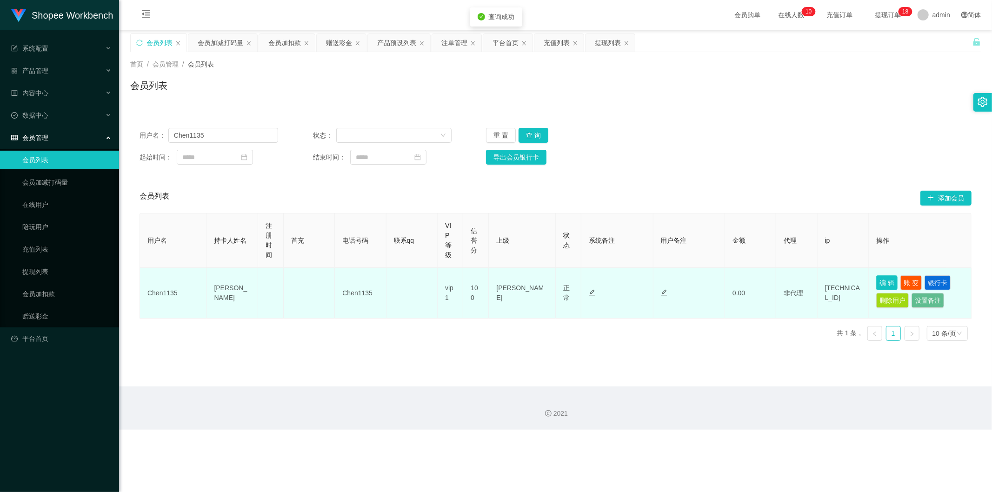
click at [884, 281] on button "编 辑" at bounding box center [886, 282] width 21 height 15
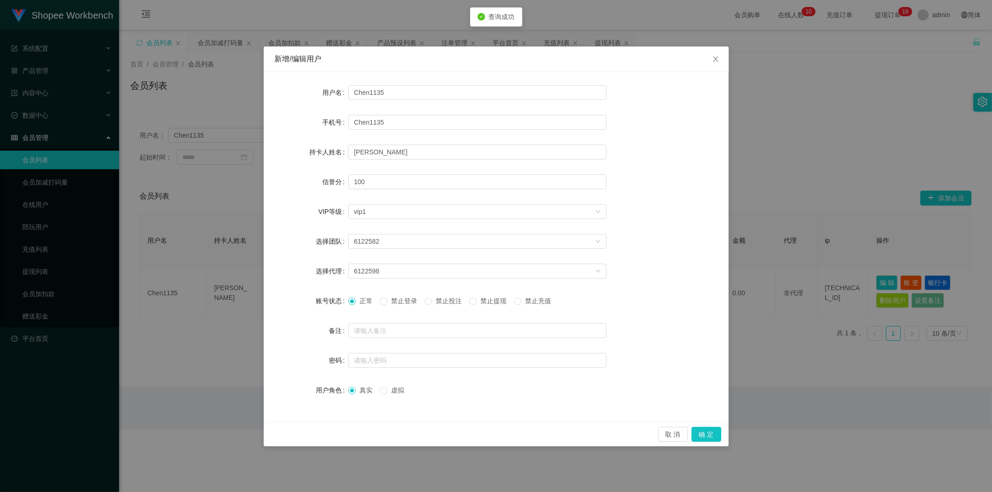
click at [452, 300] on span "禁止投注" at bounding box center [448, 300] width 33 height 7
click at [705, 434] on button "确 定" at bounding box center [707, 434] width 30 height 15
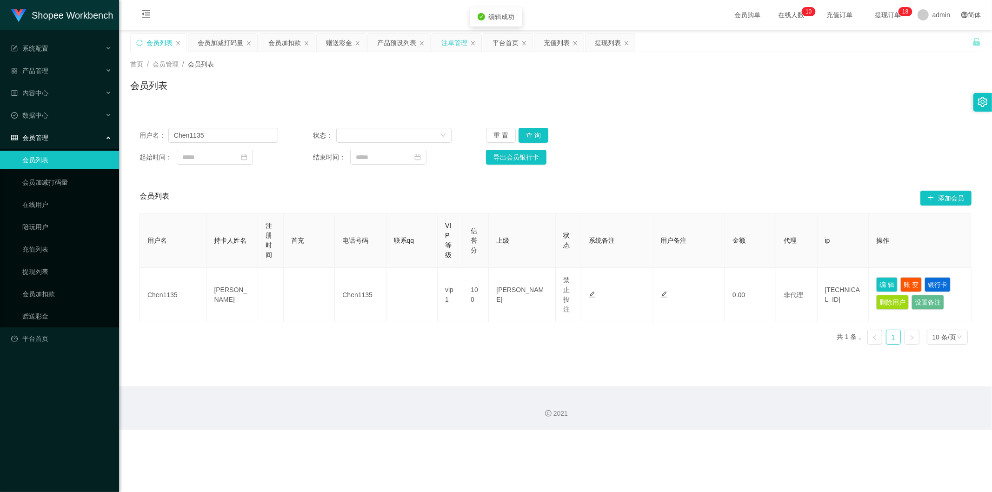
click at [448, 42] on div "注单管理" at bounding box center [454, 43] width 26 height 18
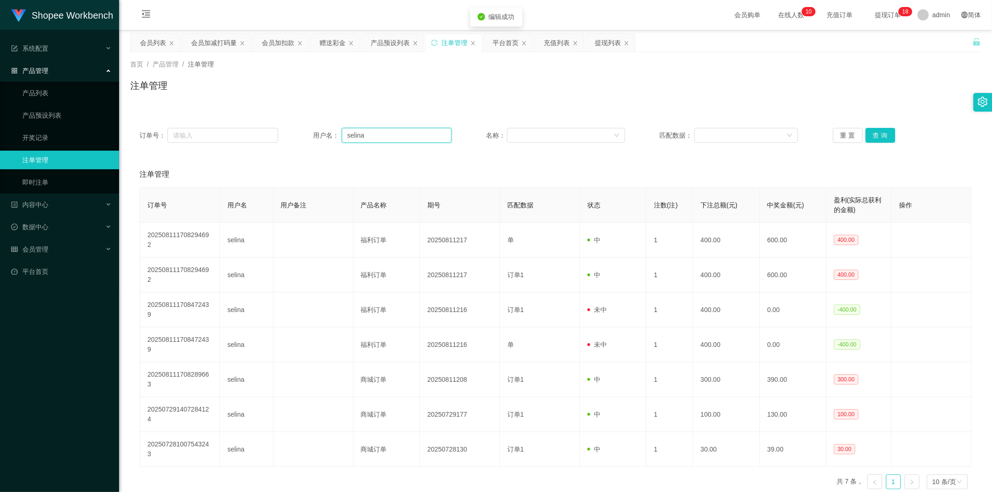
click at [382, 136] on input "selina" at bounding box center [397, 135] width 110 height 15
click at [884, 138] on button "查 询" at bounding box center [880, 135] width 30 height 15
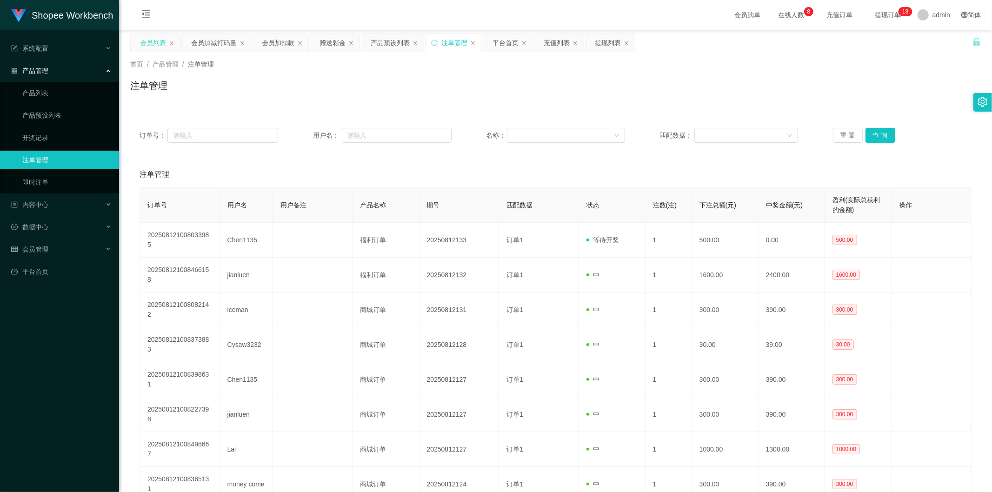
click at [151, 35] on div "会员列表" at bounding box center [153, 43] width 26 height 18
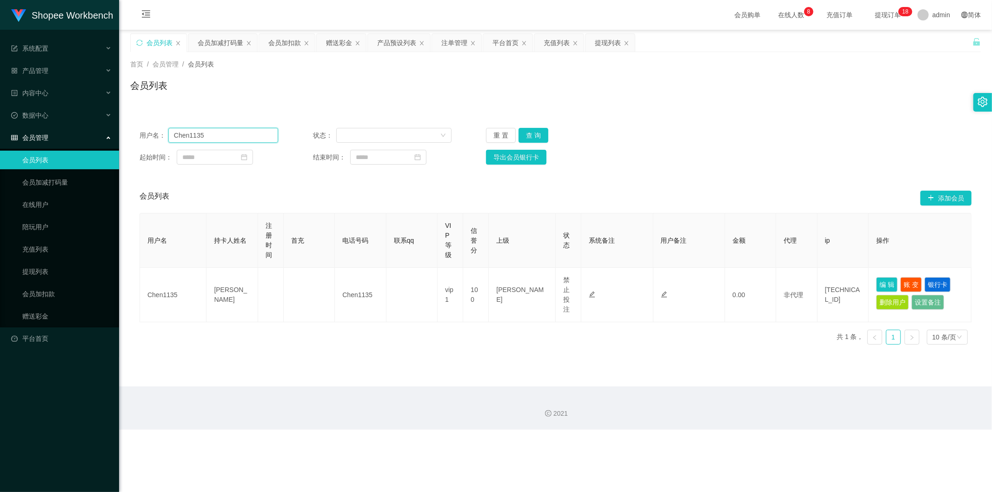
click at [189, 134] on input "Chen1135" at bounding box center [223, 135] width 110 height 15
click at [189, 133] on input "Chen1135" at bounding box center [223, 135] width 110 height 15
click at [217, 38] on div "会员加减打码量" at bounding box center [221, 43] width 46 height 18
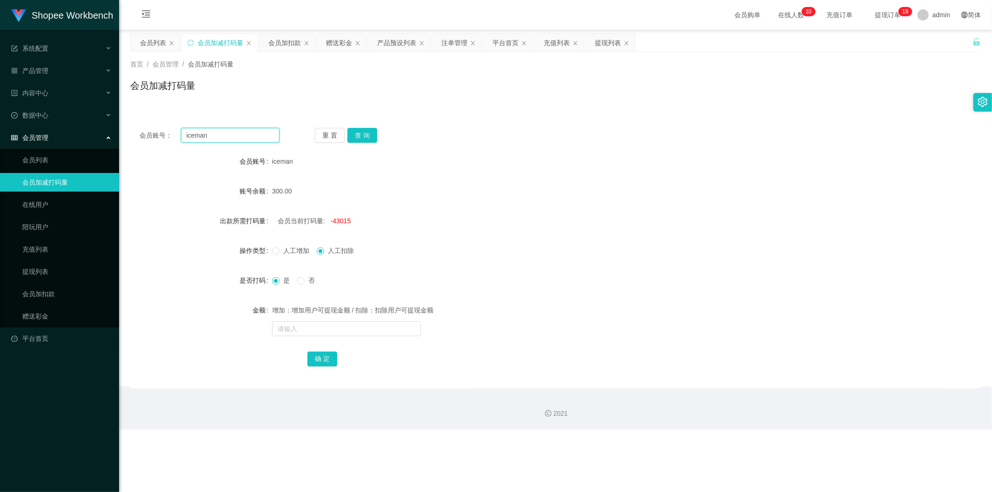
click at [219, 135] on input "iceman" at bounding box center [230, 135] width 99 height 15
paste input "Chen1135"
type input "Chen1135"
click at [362, 137] on button "查 询" at bounding box center [362, 135] width 30 height 15
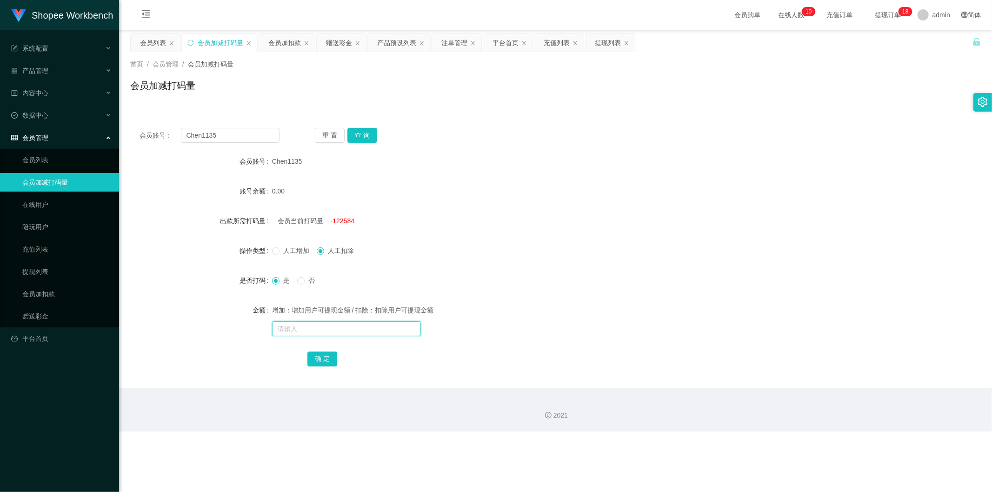
click at [304, 328] on input "text" at bounding box center [346, 328] width 149 height 15
click at [288, 247] on span "人工增加" at bounding box center [295, 250] width 33 height 7
click at [312, 333] on input "text" at bounding box center [346, 328] width 149 height 15
click at [362, 137] on button "查 询" at bounding box center [362, 135] width 30 height 15
click at [292, 324] on input "text" at bounding box center [346, 328] width 149 height 15
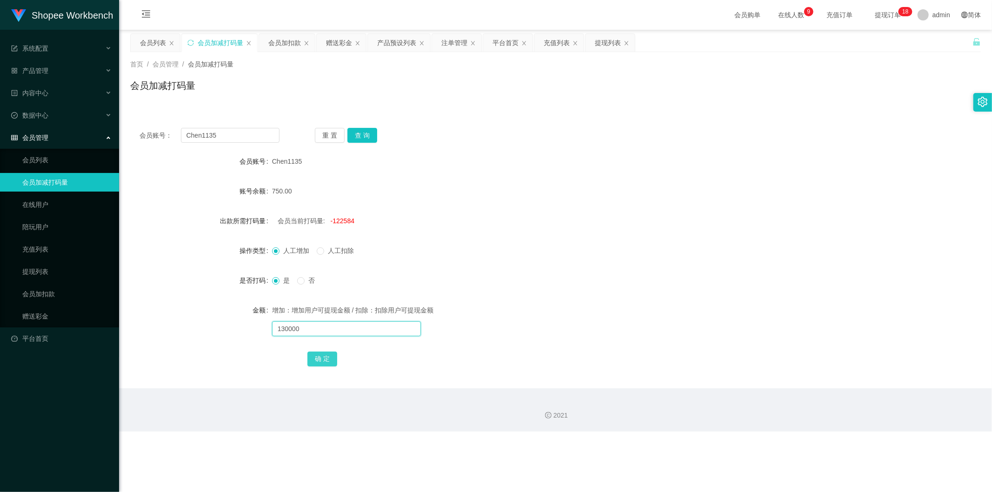
type input "130000"
click at [318, 355] on button "确 定" at bounding box center [322, 359] width 30 height 15
click at [290, 47] on div "会员加扣款" at bounding box center [284, 43] width 33 height 18
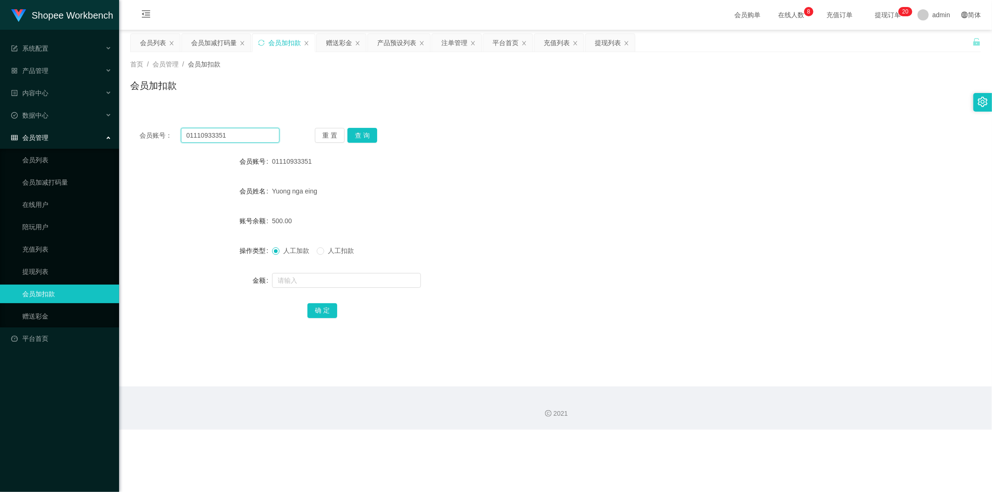
click at [247, 130] on input "01110933351" at bounding box center [230, 135] width 99 height 15
paste input "iceman"
type input "iceman"
click at [355, 136] on button "查 询" at bounding box center [362, 135] width 30 height 15
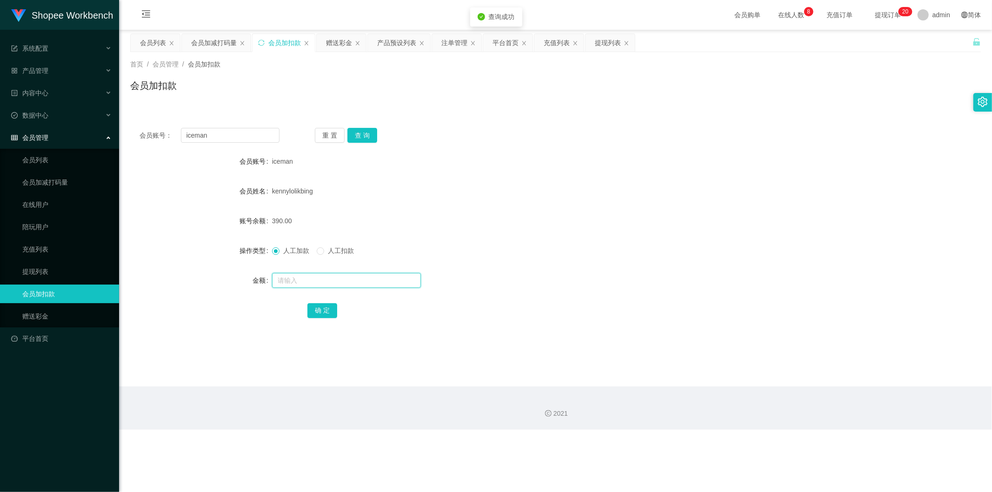
click at [282, 285] on input "text" at bounding box center [346, 280] width 149 height 15
type input "110"
click at [321, 313] on button "确 定" at bounding box center [322, 310] width 30 height 15
click at [259, 129] on input "iceman" at bounding box center [230, 135] width 99 height 15
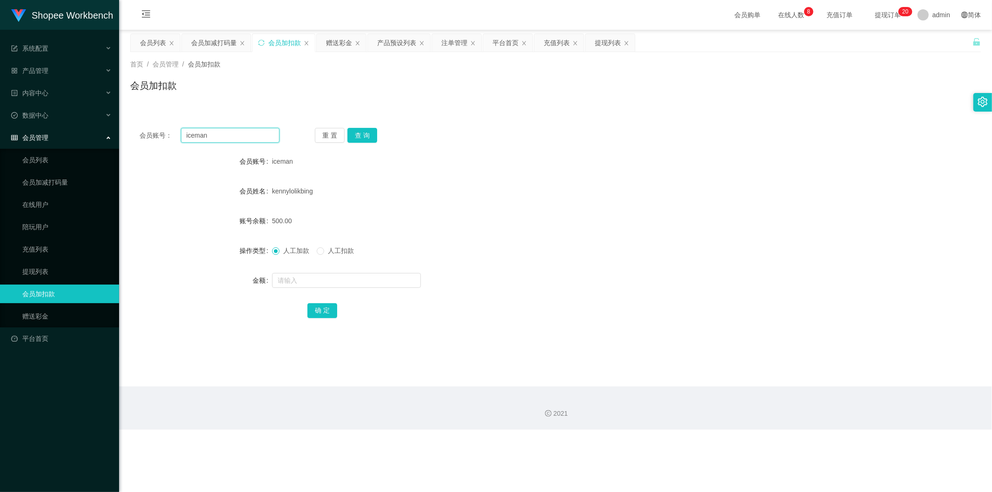
paste input "Klchung1970"
type input "Klchung1970"
click at [366, 137] on button "查 询" at bounding box center [362, 135] width 30 height 15
click at [311, 282] on input "text" at bounding box center [346, 280] width 149 height 15
type input "249"
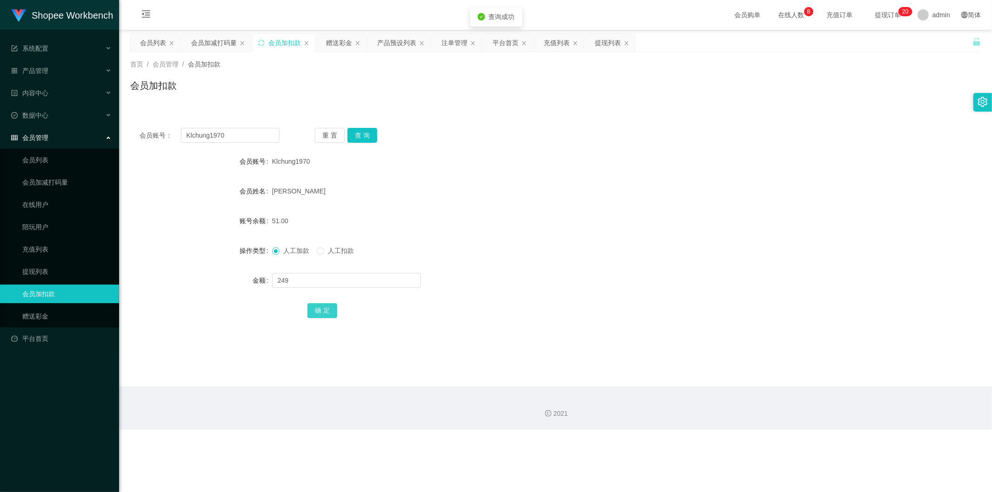
click at [320, 312] on button "确 定" at bounding box center [322, 310] width 30 height 15
click at [214, 40] on div "会员加减打码量" at bounding box center [214, 43] width 46 height 18
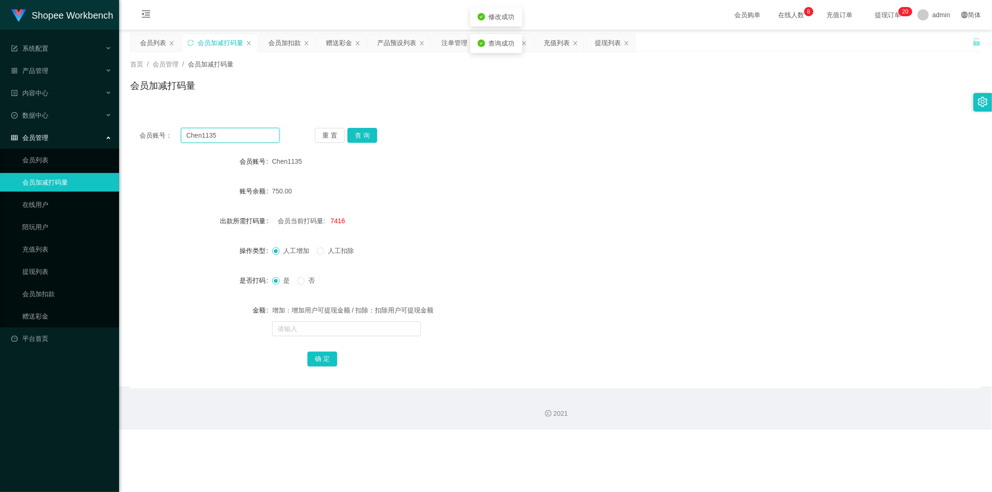
click at [233, 135] on input "Chen1135" at bounding box center [230, 135] width 99 height 15
paste input "Klchung1970"
type input "Klchung1970"
click at [357, 135] on button "查 询" at bounding box center [362, 135] width 30 height 15
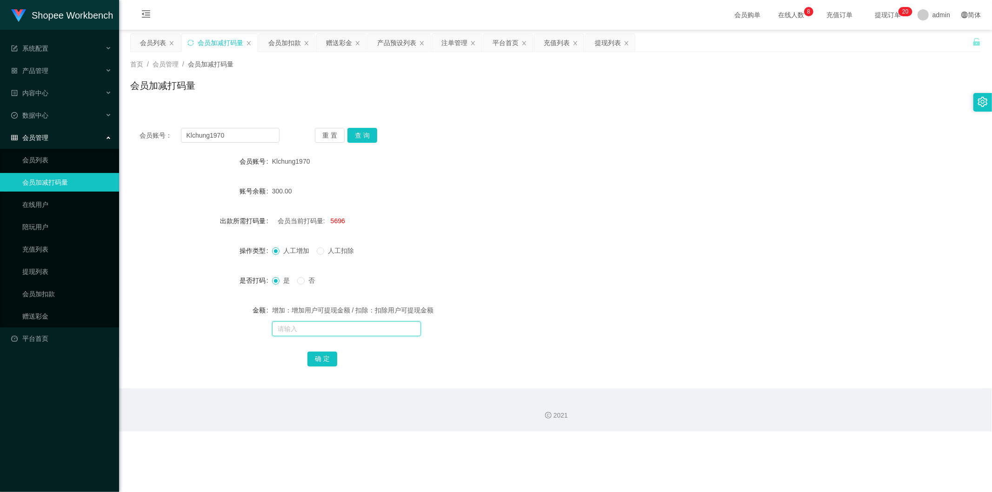
click at [304, 327] on input "text" at bounding box center [346, 328] width 149 height 15
click at [346, 253] on span "人工扣除" at bounding box center [340, 250] width 33 height 7
click at [322, 327] on input "text" at bounding box center [346, 328] width 149 height 15
type input "30000"
click at [322, 358] on button "确 定" at bounding box center [322, 359] width 30 height 15
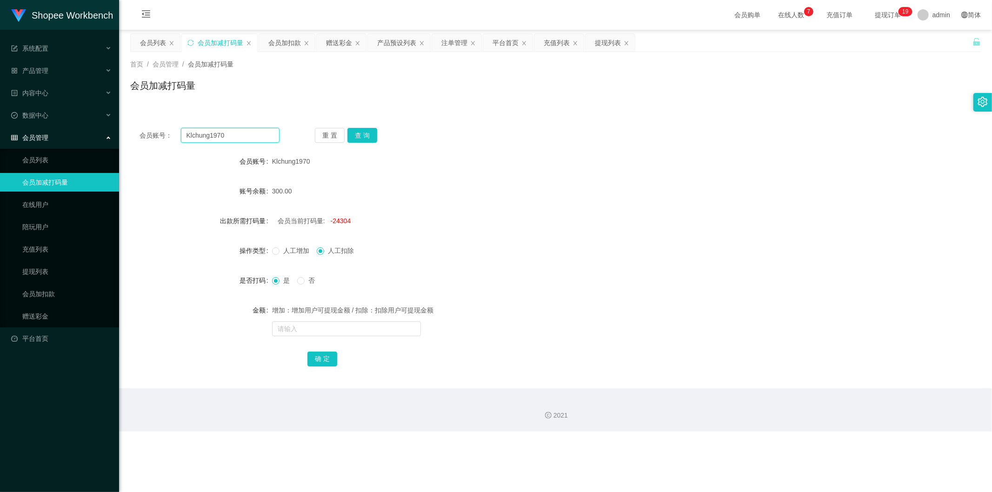
click at [249, 136] on input "Klchung1970" at bounding box center [230, 135] width 99 height 15
paste input "Yongyong"
type input "Yongyong"
click at [359, 132] on button "查 询" at bounding box center [362, 135] width 30 height 15
